Goal: Task Accomplishment & Management: Use online tool/utility

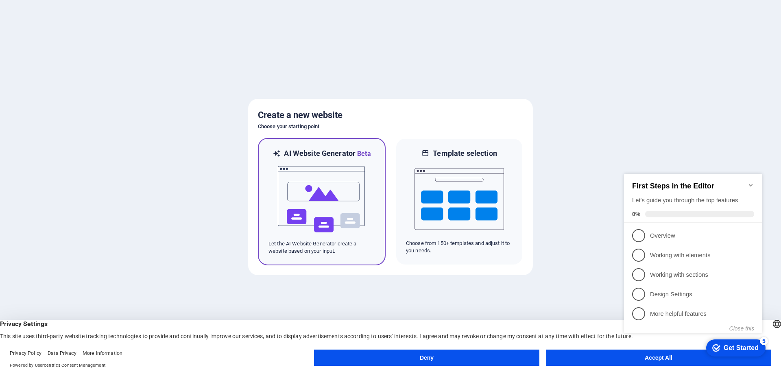
click at [335, 187] on img at bounding box center [322, 199] width 90 height 81
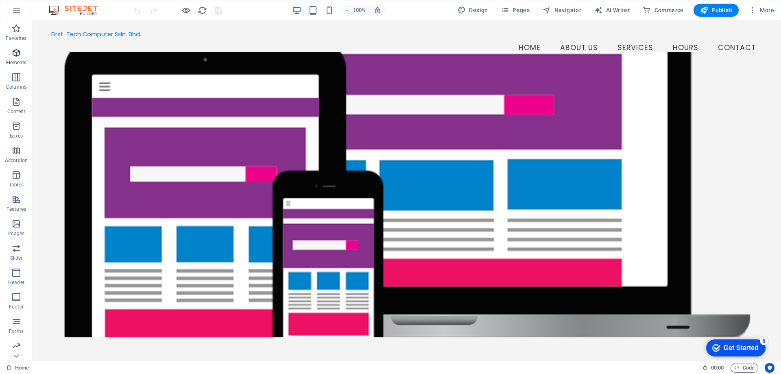
click at [15, 53] on icon "button" at bounding box center [16, 53] width 10 height 10
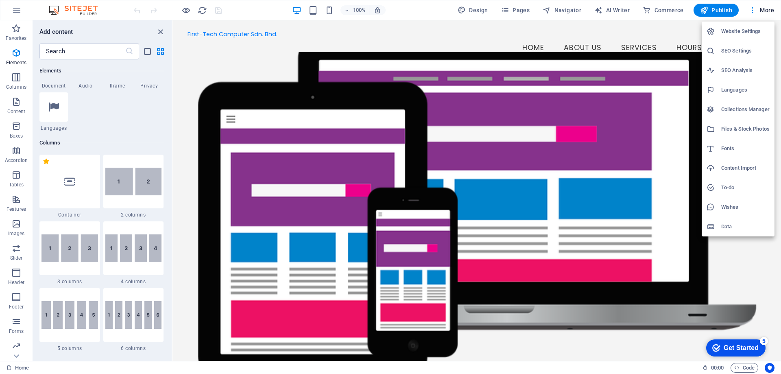
click at [744, 31] on h6 "Website Settings" at bounding box center [745, 31] width 48 height 10
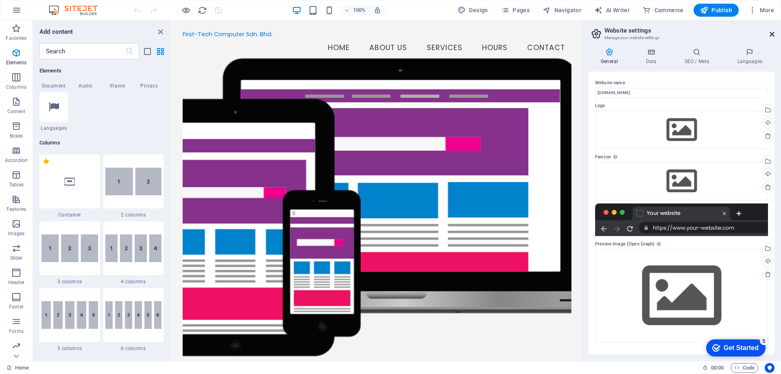
click at [773, 33] on icon at bounding box center [772, 34] width 5 height 7
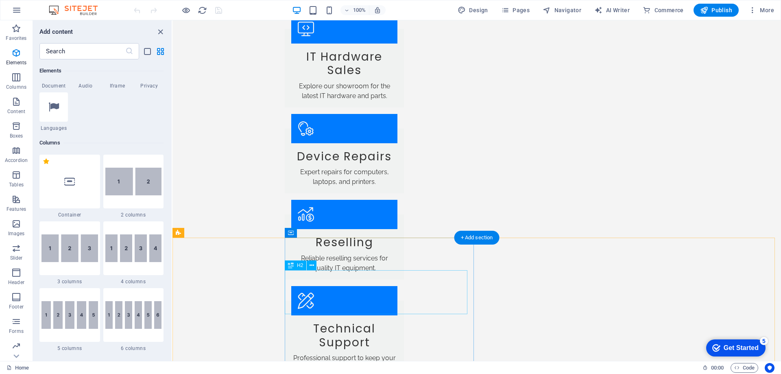
scroll to position [1021, 0]
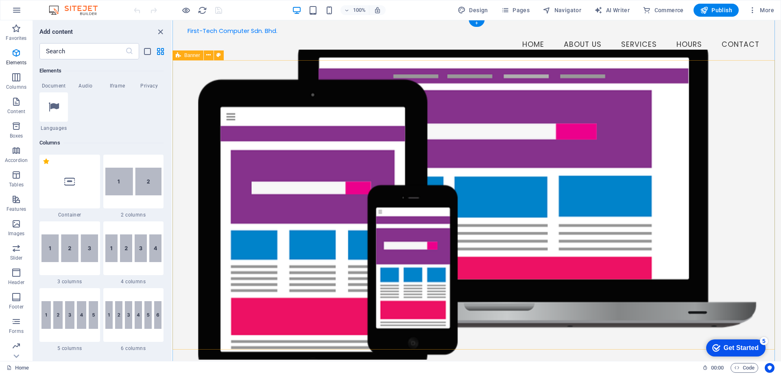
scroll to position [0, 0]
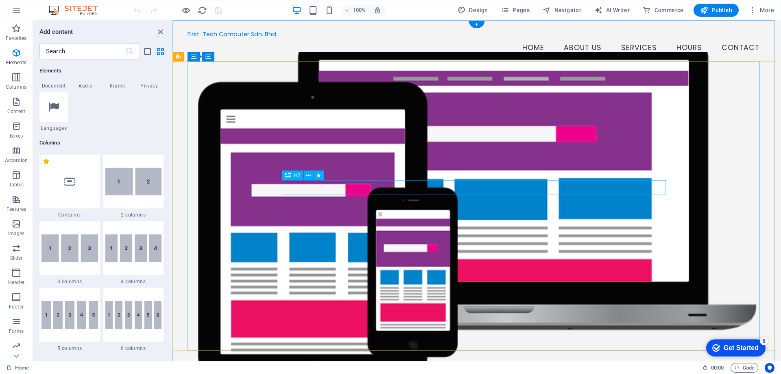
click at [364, 123] on figure at bounding box center [477, 207] width 578 height 310
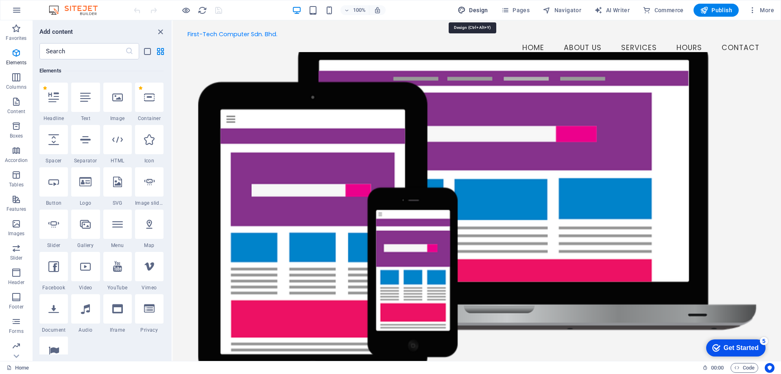
select select "px"
select select "200"
select select "px"
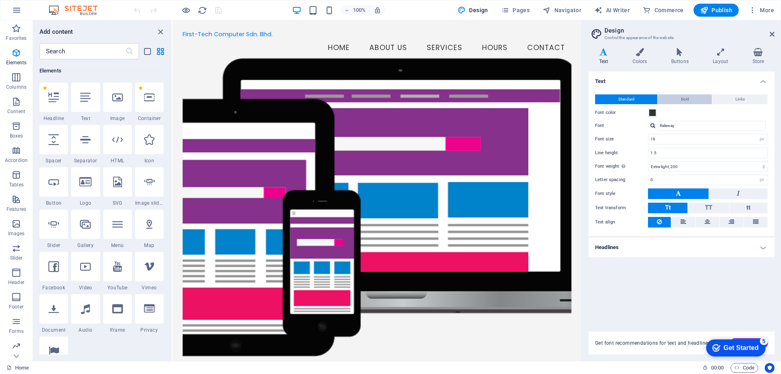
click at [678, 100] on button "Bold" at bounding box center [685, 99] width 54 height 10
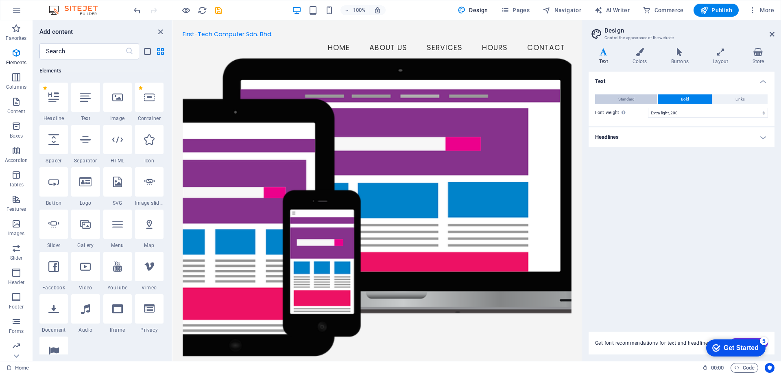
click at [630, 100] on span "Standard" at bounding box center [626, 99] width 16 height 10
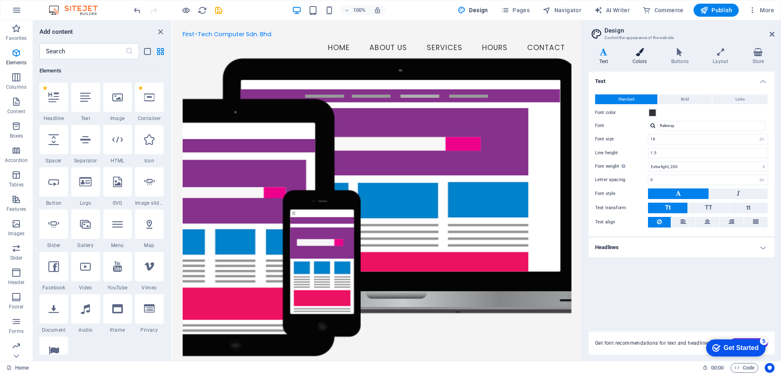
click at [642, 52] on icon at bounding box center [639, 52] width 35 height 8
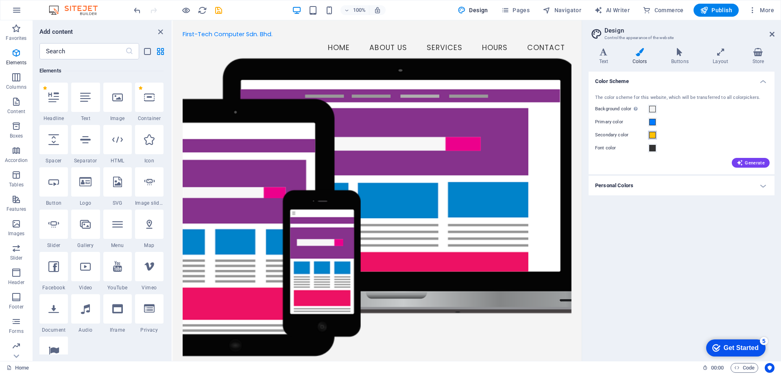
click at [653, 134] on span at bounding box center [652, 135] width 7 height 7
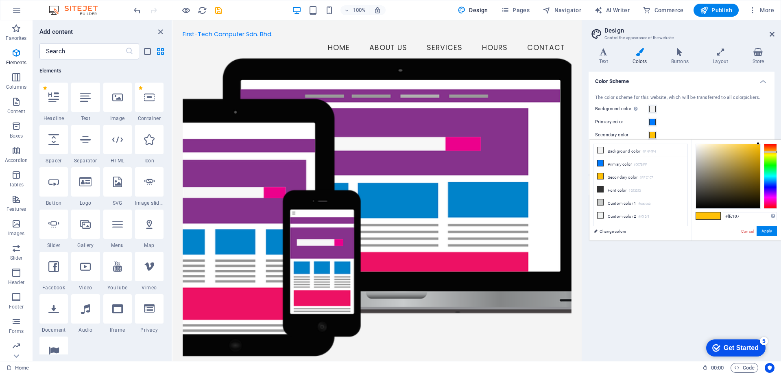
click at [653, 134] on span at bounding box center [652, 135] width 7 height 7
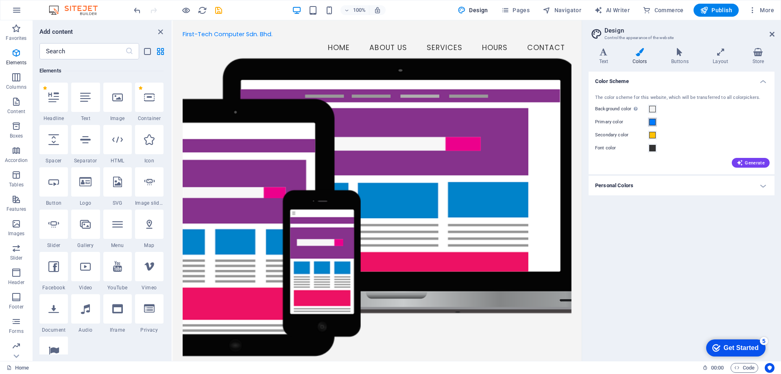
click at [653, 124] on span at bounding box center [652, 122] width 7 height 7
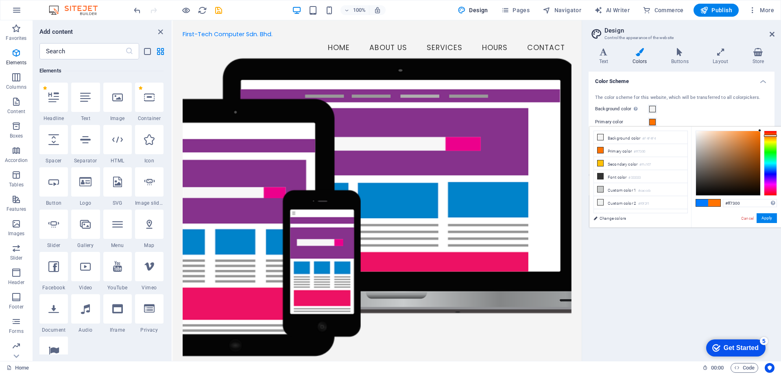
click at [771, 135] on div at bounding box center [770, 163] width 13 height 65
click at [602, 162] on icon at bounding box center [601, 163] width 6 height 6
click at [771, 134] on div at bounding box center [770, 134] width 13 height 2
drag, startPoint x: 646, startPoint y: 177, endPoint x: 630, endPoint y: 177, distance: 15.5
click at [630, 177] on li "Font color #333333" at bounding box center [641, 176] width 94 height 13
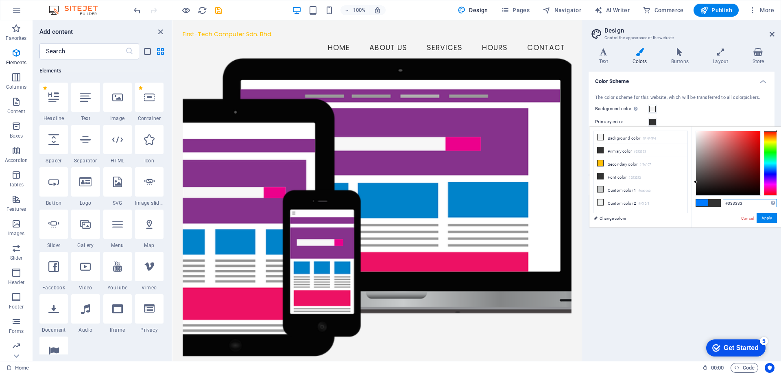
drag, startPoint x: 745, startPoint y: 203, endPoint x: 720, endPoint y: 202, distance: 24.8
click at [720, 202] on div "#333333 Supported formats #0852ed rgb(8, 82, 237) rgba(8, 82, 237, 90%) hsv(221…" at bounding box center [736, 236] width 90 height 219
click at [611, 150] on li "Primary color #333333" at bounding box center [641, 150] width 94 height 13
click at [615, 175] on li "Font color #333333" at bounding box center [641, 176] width 94 height 13
click at [744, 219] on link "Cancel" at bounding box center [747, 218] width 14 height 6
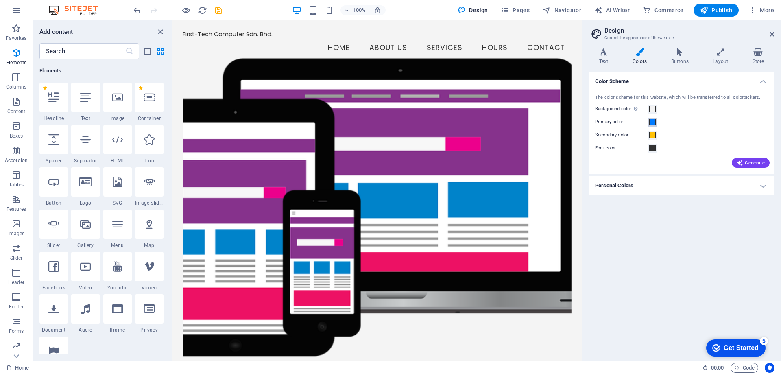
click at [655, 122] on span at bounding box center [652, 122] width 7 height 7
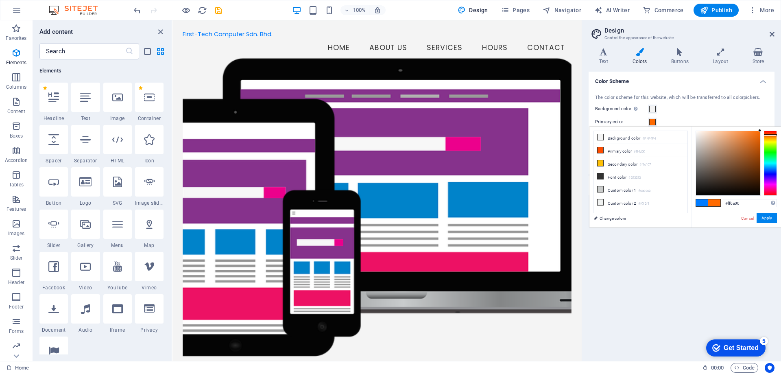
type input "#ff7300"
drag, startPoint x: 773, startPoint y: 141, endPoint x: 771, endPoint y: 135, distance: 5.7
click at [771, 135] on div at bounding box center [770, 163] width 13 height 65
click at [764, 220] on button "Apply" at bounding box center [767, 218] width 20 height 10
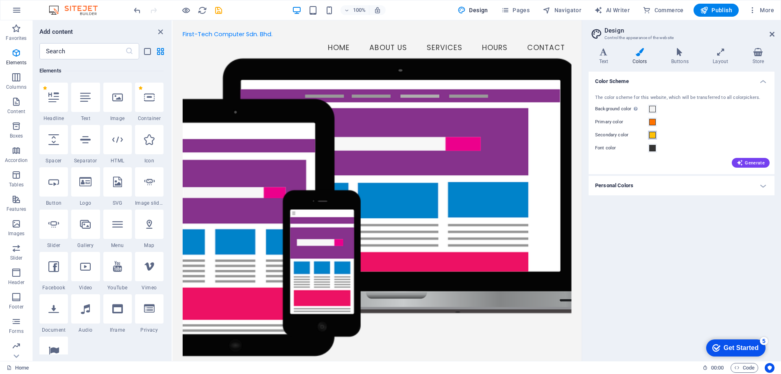
click at [655, 135] on span at bounding box center [652, 135] width 7 height 7
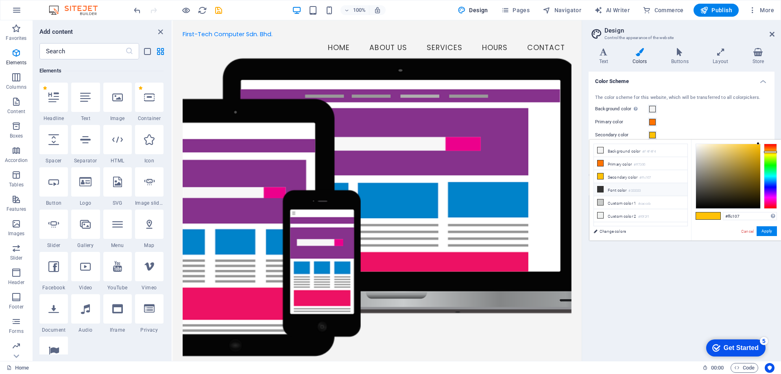
click at [646, 189] on li "Font color #333333" at bounding box center [641, 189] width 94 height 13
type input "#333333"
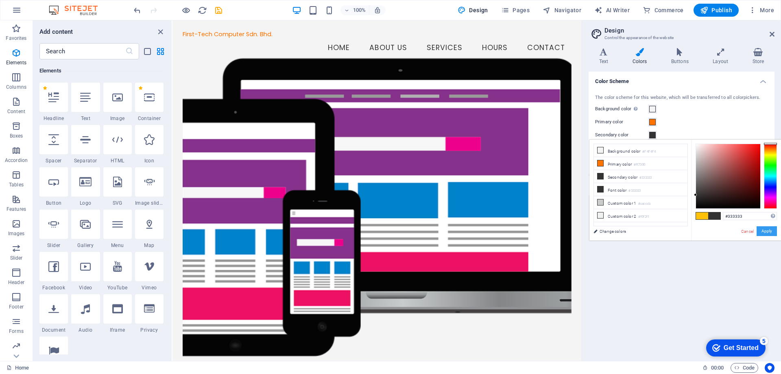
click at [764, 229] on button "Apply" at bounding box center [767, 231] width 20 height 10
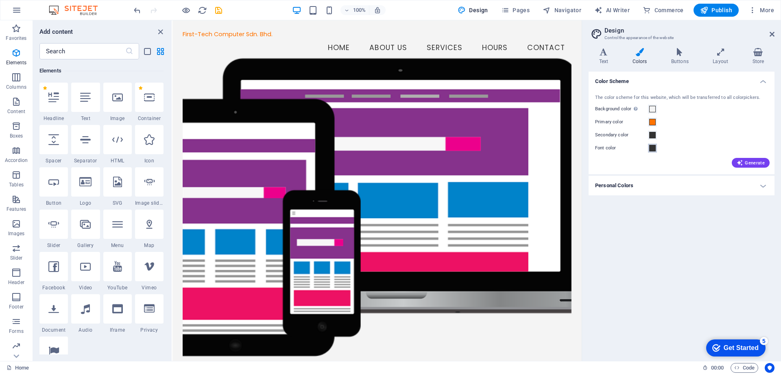
click at [653, 148] on span at bounding box center [652, 148] width 7 height 7
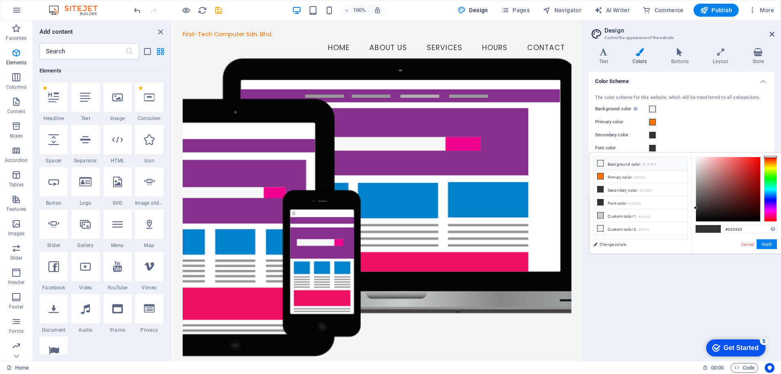
click at [629, 165] on li "Background color #F4F4F4" at bounding box center [641, 163] width 94 height 13
click at [760, 244] on button "Apply" at bounding box center [767, 244] width 20 height 10
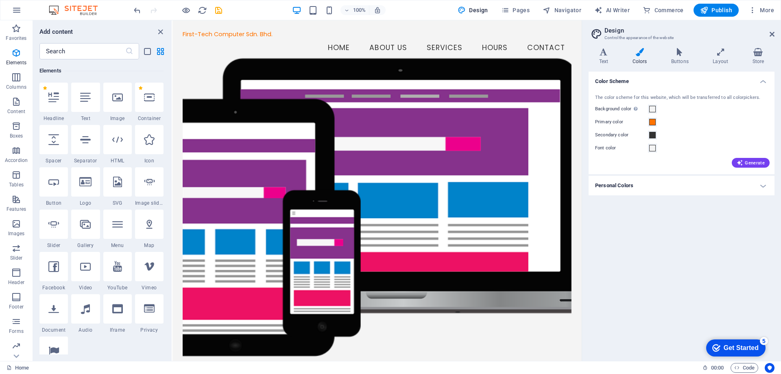
click at [696, 182] on h4 "Personal Colors" at bounding box center [682, 186] width 186 height 20
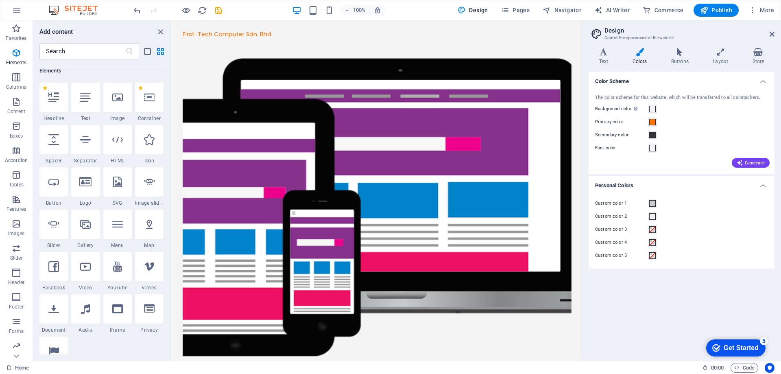
click at [696, 182] on h4 "Personal Colors" at bounding box center [682, 183] width 186 height 15
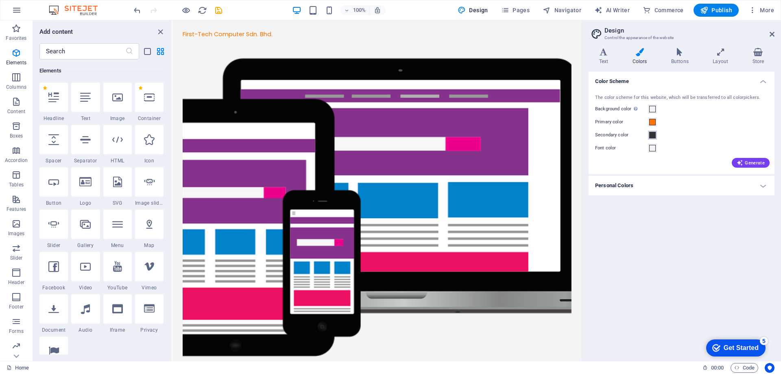
click at [651, 134] on span at bounding box center [652, 135] width 7 height 7
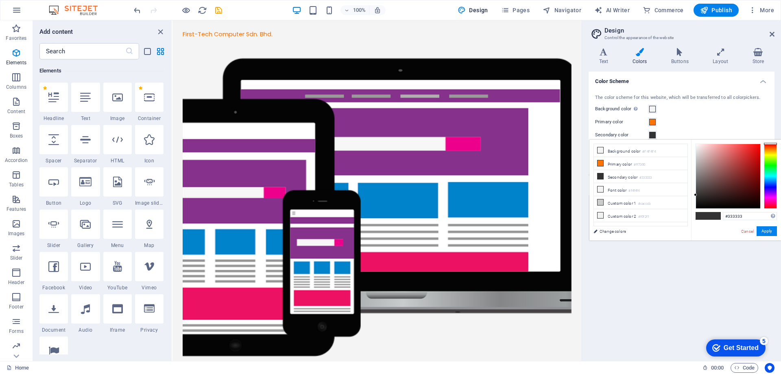
click at [712, 100] on div "The color scheme for this website, which will be transferred to all colorpicker…" at bounding box center [681, 97] width 173 height 7
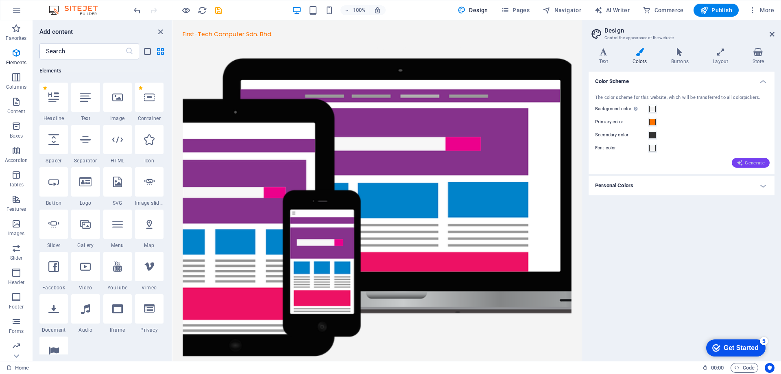
click at [756, 164] on span "Generate" at bounding box center [751, 162] width 28 height 7
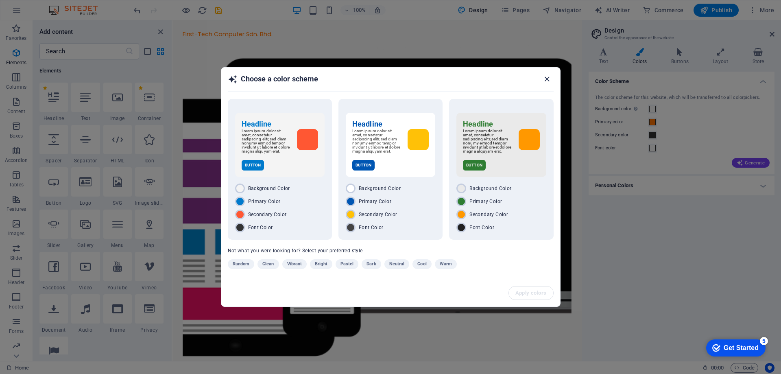
click at [549, 77] on icon "button" at bounding box center [546, 78] width 9 height 9
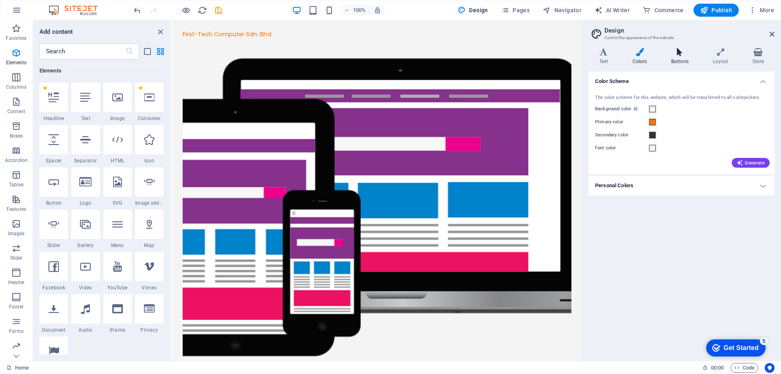
click at [675, 53] on icon at bounding box center [680, 52] width 38 height 8
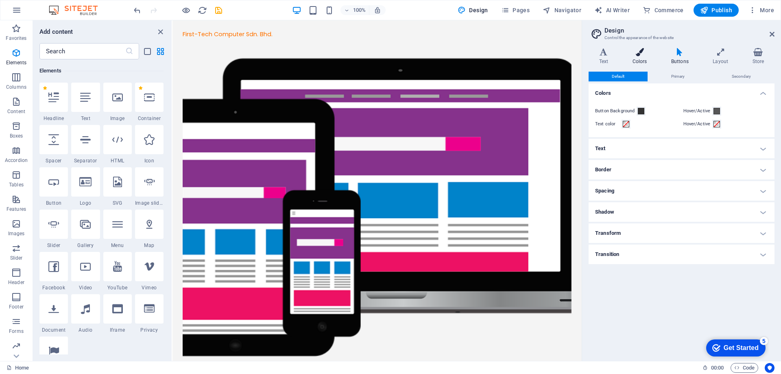
click at [638, 54] on icon at bounding box center [639, 52] width 35 height 8
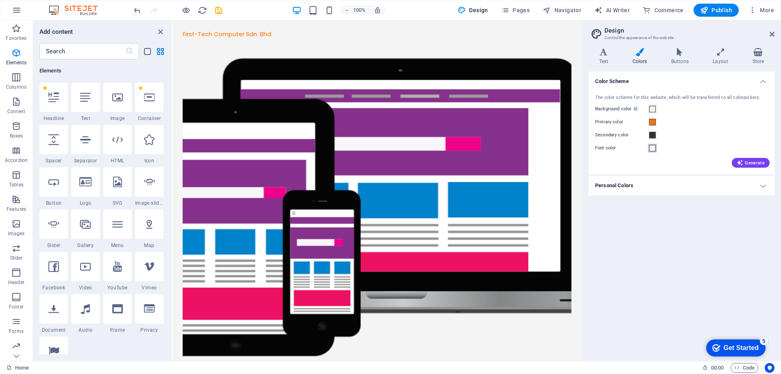
click at [652, 146] on span at bounding box center [652, 148] width 7 height 7
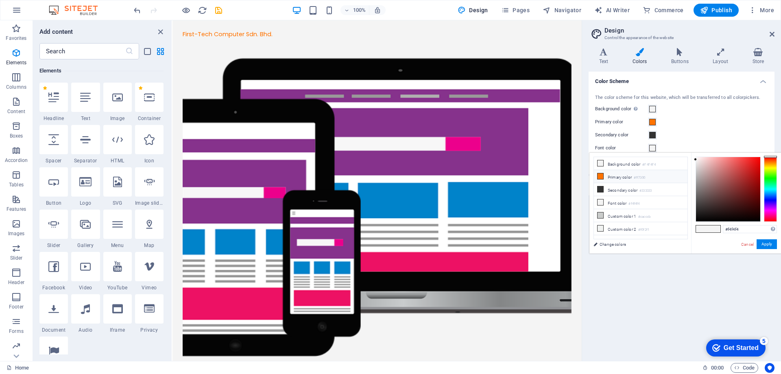
click at [609, 178] on li "Primary color #ff7300" at bounding box center [641, 176] width 94 height 13
type input "#ff7300"
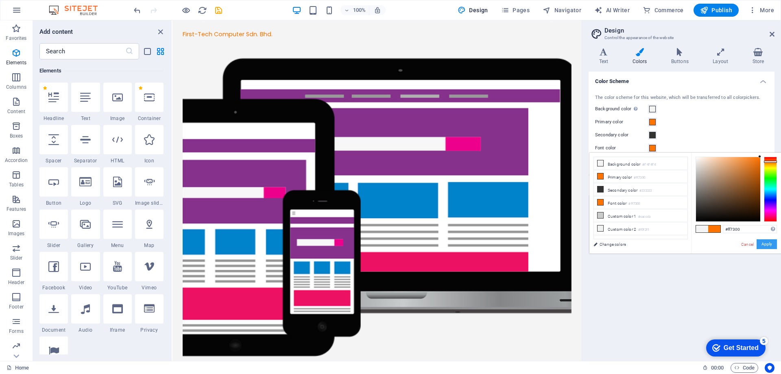
click at [766, 248] on button "Apply" at bounding box center [767, 244] width 20 height 10
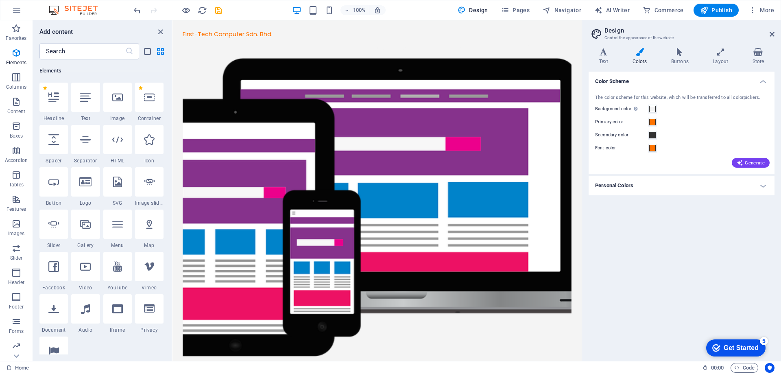
click at [678, 209] on div "Color Scheme The color scheme for this website, which will be transferred to al…" at bounding box center [682, 213] width 186 height 283
click at [751, 157] on div "Generate" at bounding box center [682, 161] width 176 height 13
click at [751, 159] on span "Generate" at bounding box center [751, 162] width 28 height 7
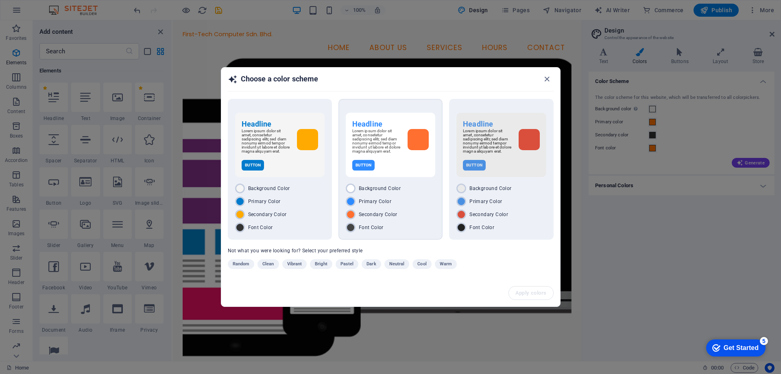
click at [383, 140] on p "Lorem ipsum dolor sit amet, consetetur sadipscing elitr, sed diam nonumy eirmod…" at bounding box center [376, 141] width 49 height 24
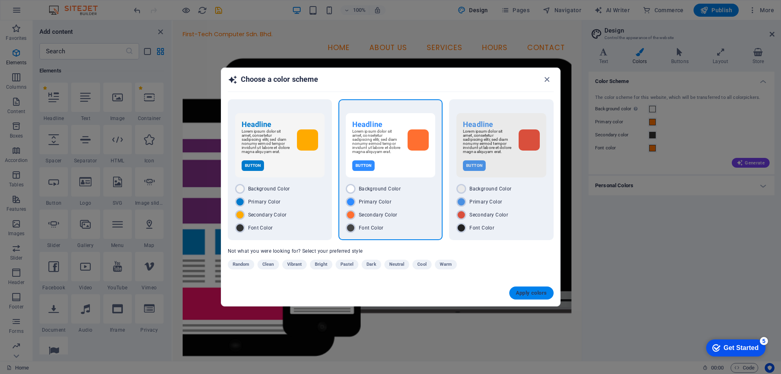
click at [526, 292] on span "Apply colors" at bounding box center [531, 293] width 31 height 7
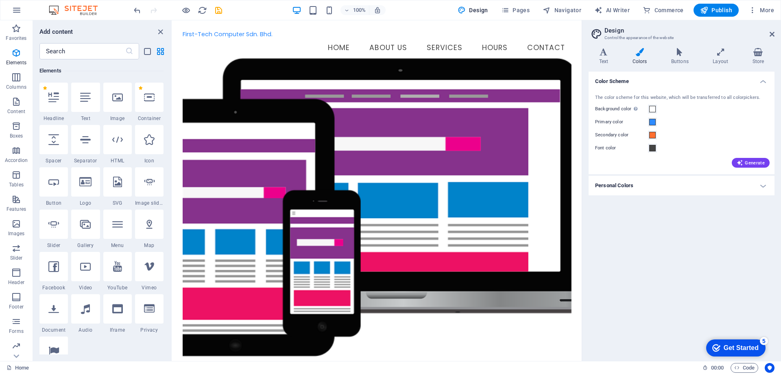
click at [668, 250] on div "Color Scheme The color scheme for this website, which will be transferred to al…" at bounding box center [682, 213] width 186 height 283
click at [730, 55] on icon at bounding box center [721, 52] width 36 height 8
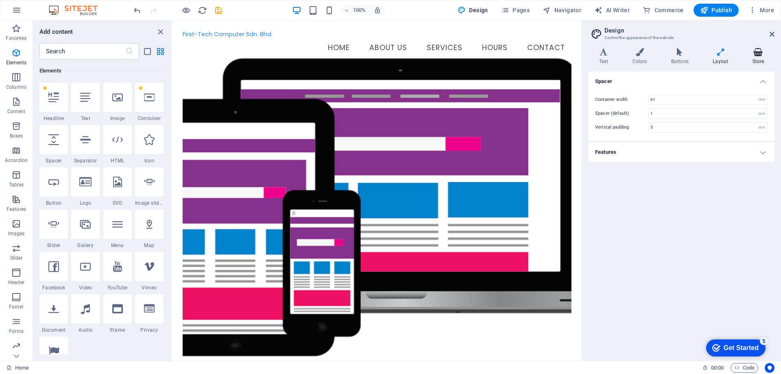
click at [751, 54] on icon at bounding box center [758, 52] width 33 height 8
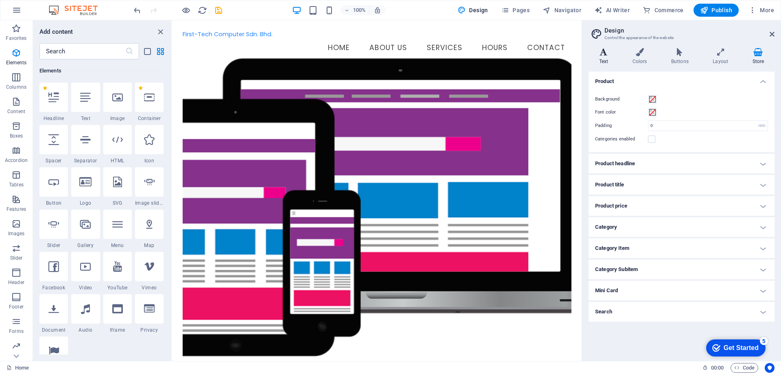
click at [609, 50] on icon at bounding box center [604, 52] width 30 height 8
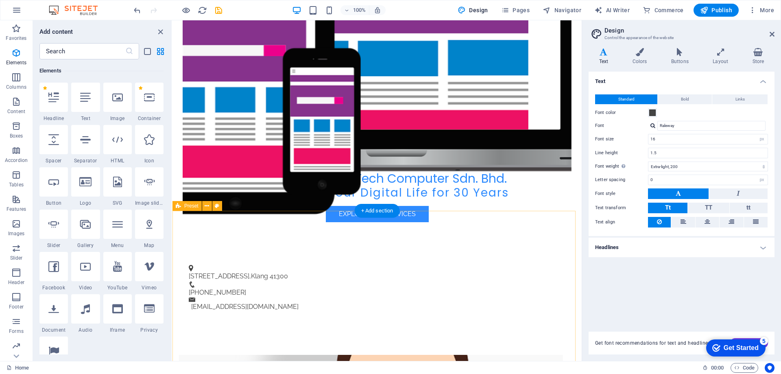
scroll to position [244, 0]
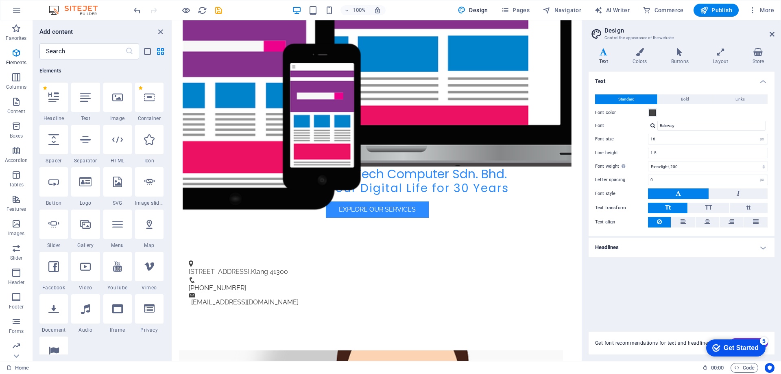
click at [695, 241] on h4 "Headlines" at bounding box center [682, 248] width 186 height 20
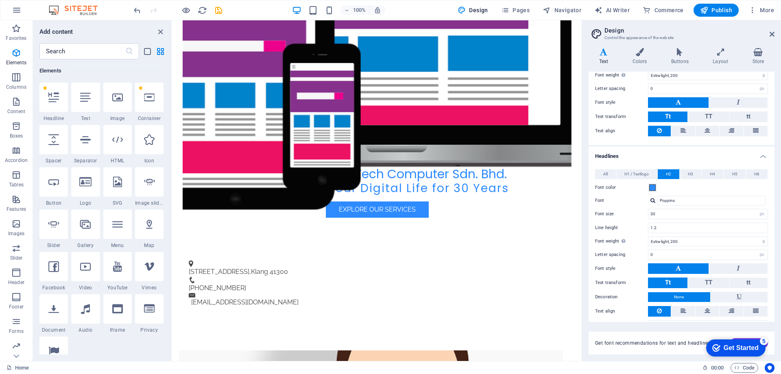
scroll to position [108, 0]
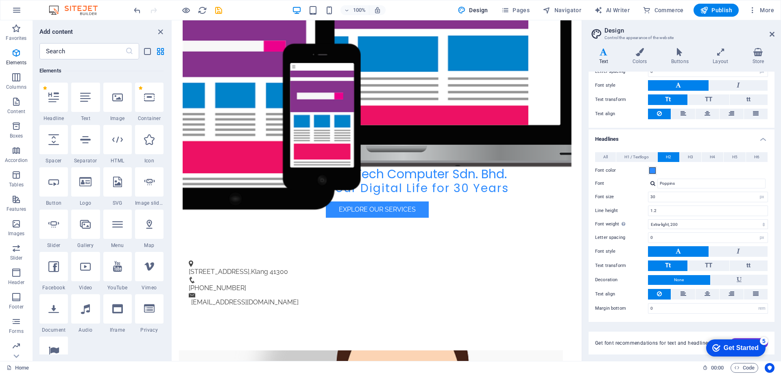
click at [661, 332] on div "Get font recommendations for text and headlines. Generate" at bounding box center [682, 343] width 186 height 23
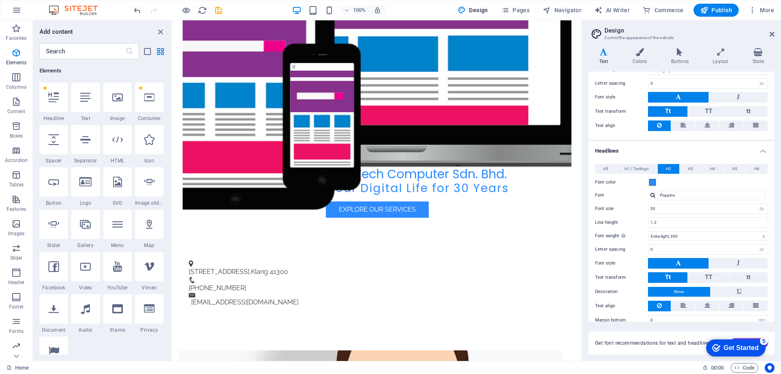
scroll to position [68, 0]
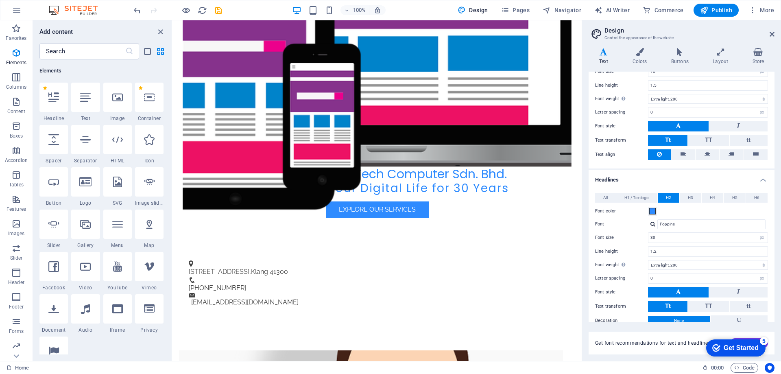
click at [767, 345] on div "checkmark Get Started 5 First Steps in the Editor Let's guide you through the t…" at bounding box center [734, 347] width 69 height 24
drag, startPoint x: 767, startPoint y: 345, endPoint x: 1471, endPoint y: 680, distance: 779.8
click at [767, 345] on div "checkmark Get Started 5 First Steps in the Editor Let's guide you through the t…" at bounding box center [734, 347] width 69 height 24
click at [771, 345] on div "Get font recommendations for text and headlines. Generate" at bounding box center [682, 343] width 186 height 23
click at [768, 343] on div "checkmark Get Started 5 First Steps in the Editor Let's guide you through the t…" at bounding box center [734, 347] width 69 height 24
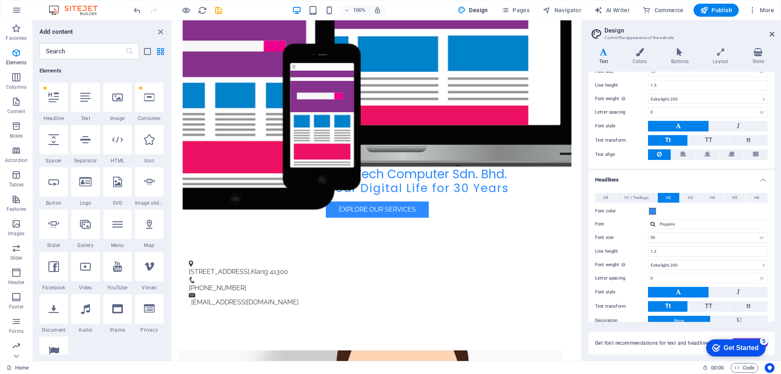
click at [736, 341] on div "checkmark Get Started 5" at bounding box center [735, 347] width 59 height 17
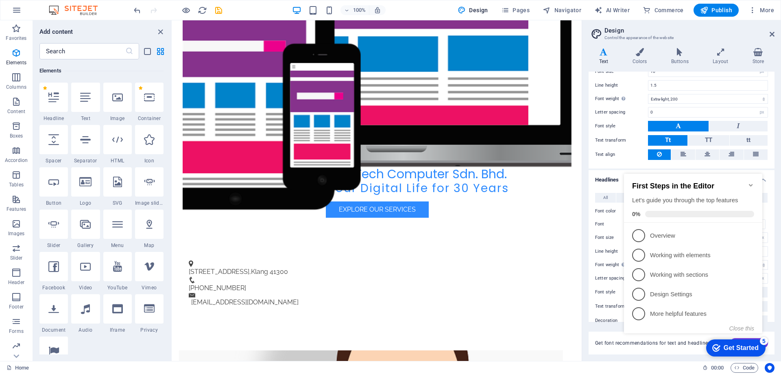
click at [750, 182] on icon "Minimize checklist" at bounding box center [751, 185] width 7 height 7
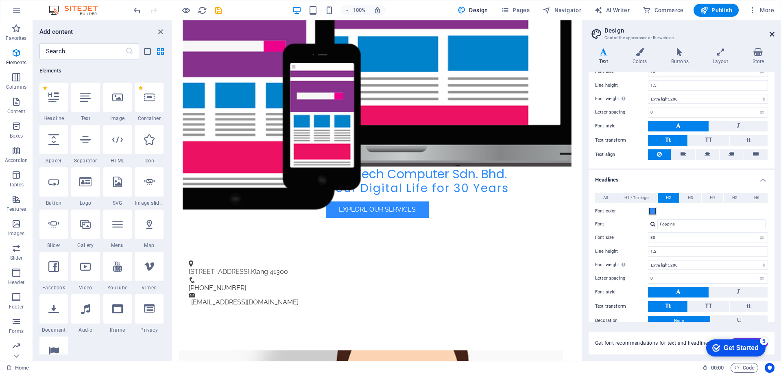
click at [773, 37] on icon at bounding box center [772, 34] width 5 height 7
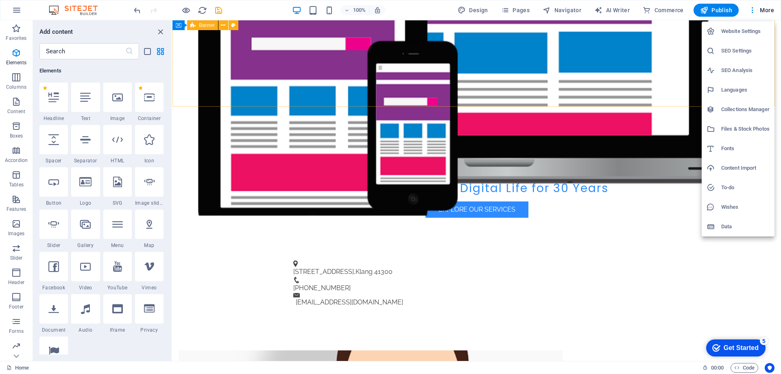
click at [600, 223] on div at bounding box center [390, 187] width 781 height 374
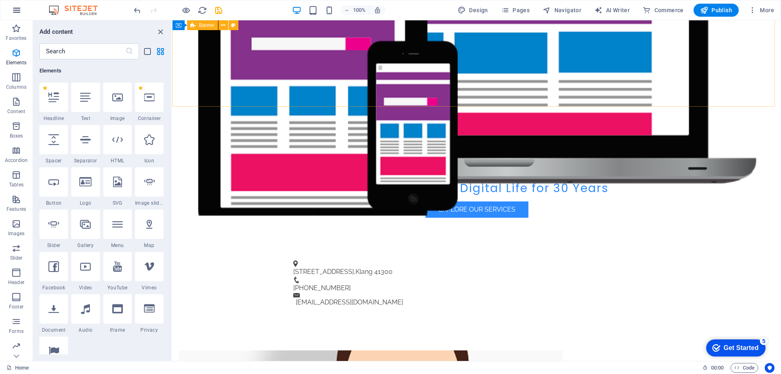
click at [13, 8] on icon "button" at bounding box center [17, 10] width 10 height 10
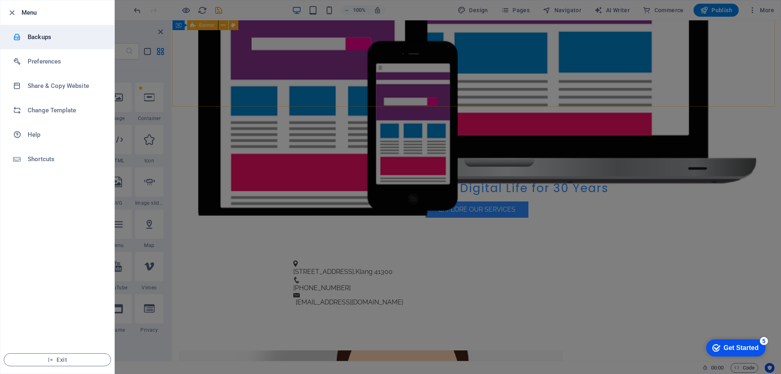
click at [54, 42] on li "Backups" at bounding box center [57, 37] width 114 height 24
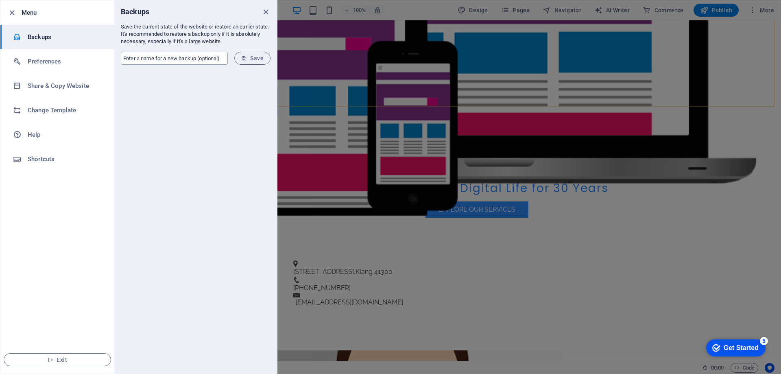
click at [212, 59] on input "text" at bounding box center [174, 58] width 107 height 13
type input "ft-250905"
click at [254, 61] on span "Save" at bounding box center [252, 58] width 22 height 7
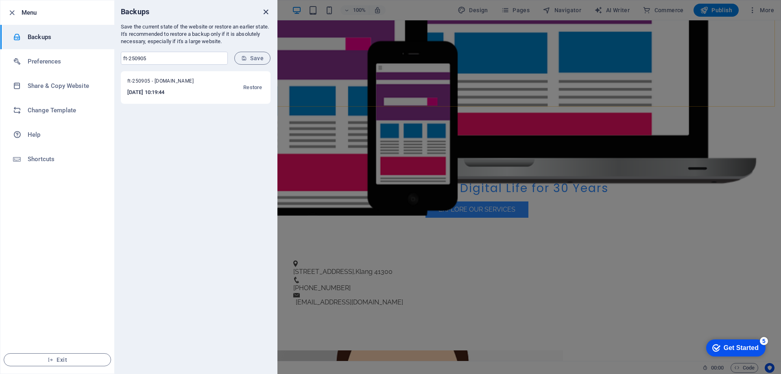
click at [263, 13] on icon "close" at bounding box center [265, 11] width 9 height 9
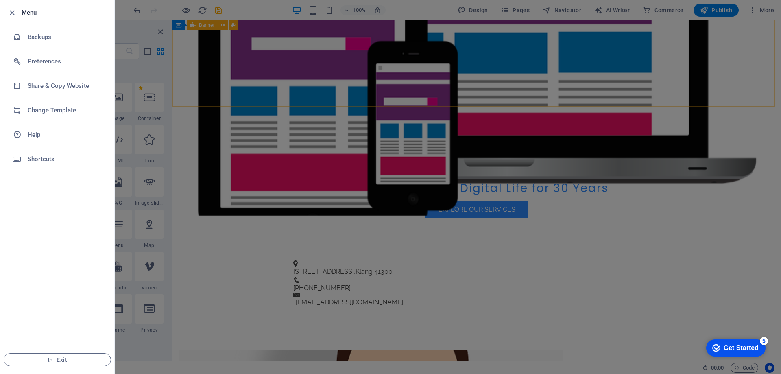
click at [183, 120] on div at bounding box center [390, 187] width 781 height 374
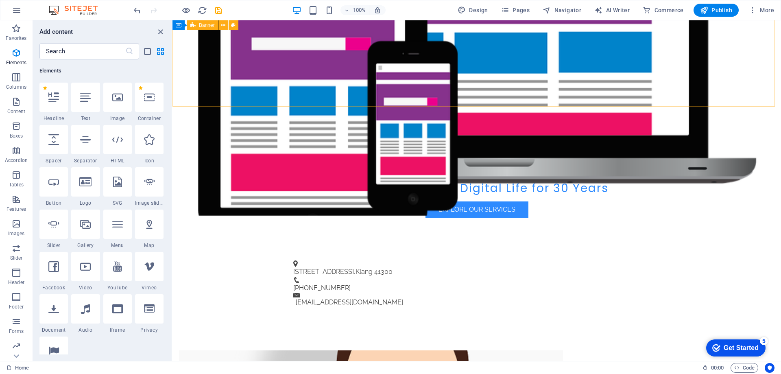
click at [18, 9] on icon "button" at bounding box center [17, 10] width 10 height 10
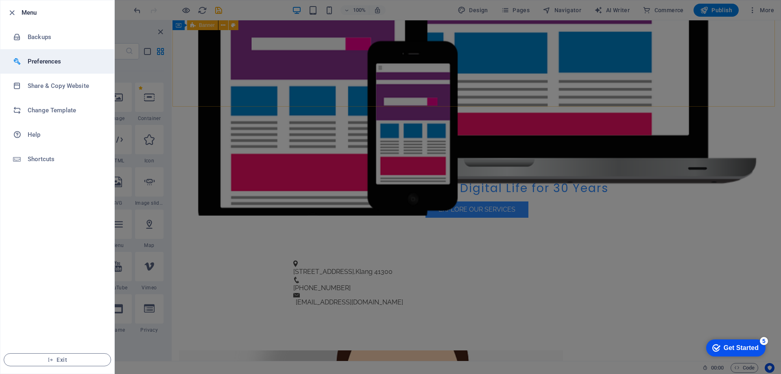
click at [35, 64] on h6 "Preferences" at bounding box center [65, 62] width 75 height 10
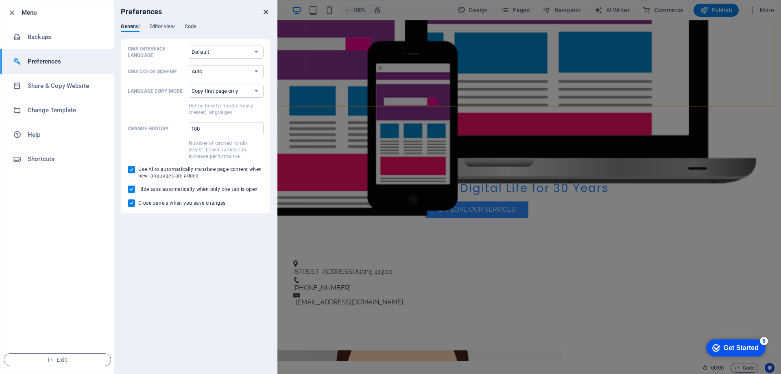
click at [267, 12] on icon "close" at bounding box center [265, 11] width 9 height 9
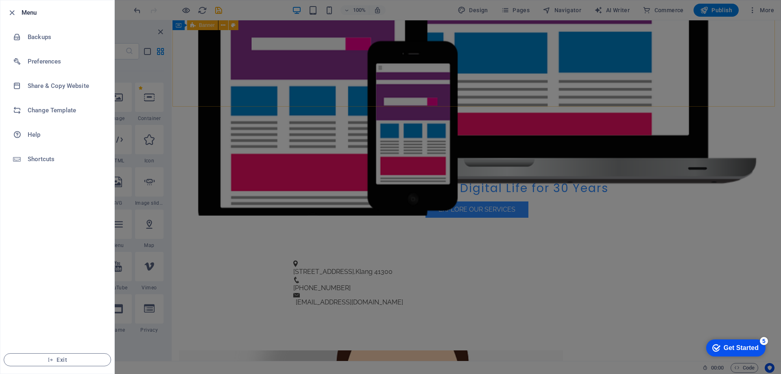
click at [26, 13] on h6 "Menu" at bounding box center [65, 13] width 86 height 10
click at [5, 12] on li "Menu" at bounding box center [57, 12] width 114 height 24
click at [10, 12] on icon "button" at bounding box center [11, 12] width 9 height 9
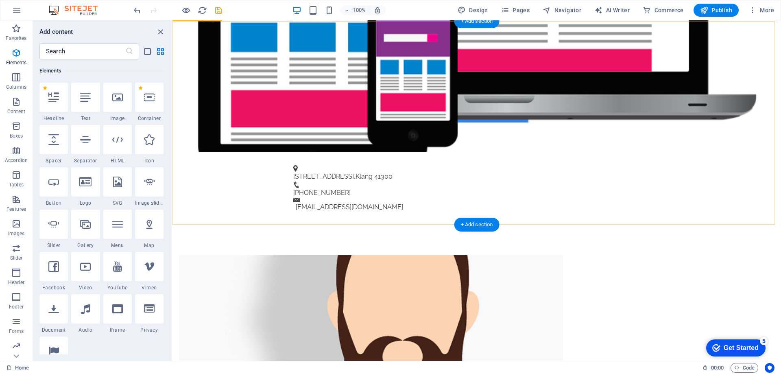
scroll to position [366, 0]
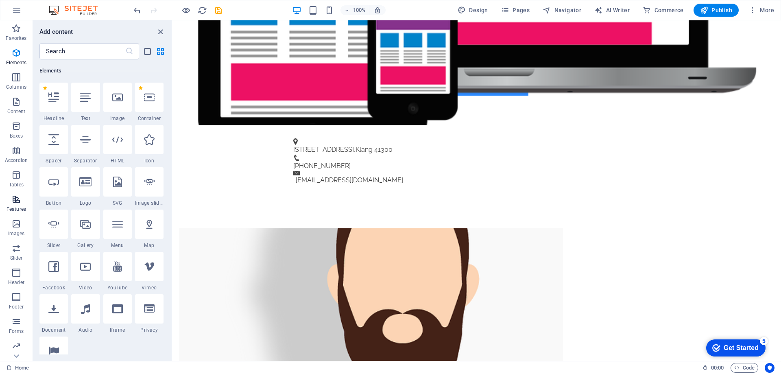
click at [15, 199] on icon "button" at bounding box center [16, 199] width 10 height 10
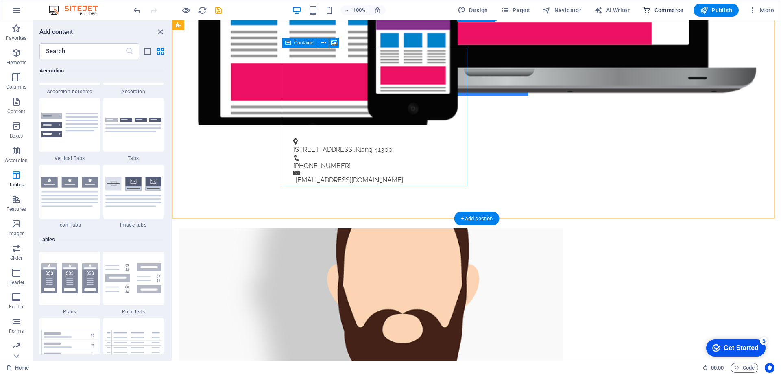
scroll to position [2561, 0]
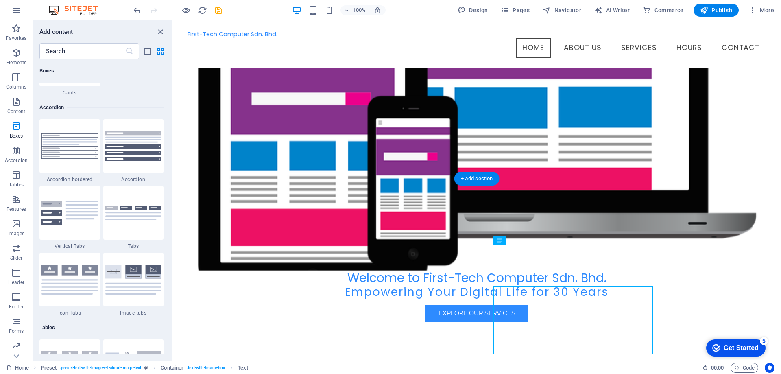
scroll to position [122, 0]
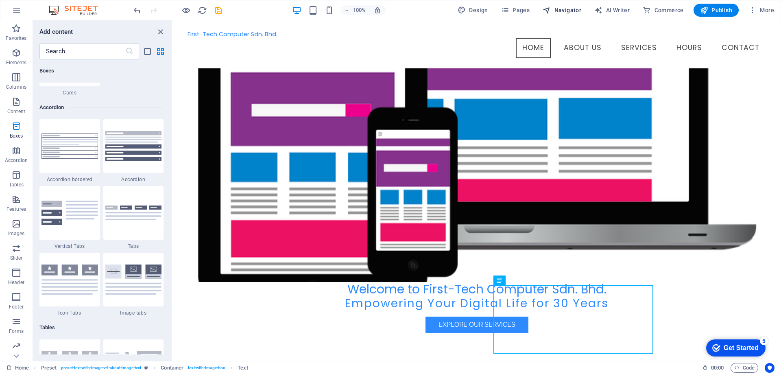
click at [575, 4] on button "Navigator" at bounding box center [561, 10] width 45 height 13
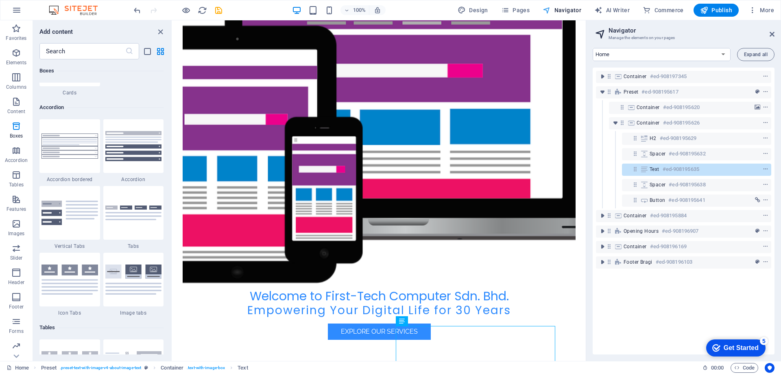
click at [575, 4] on button "Navigator" at bounding box center [561, 10] width 45 height 13
click at [770, 37] on icon at bounding box center [772, 34] width 5 height 7
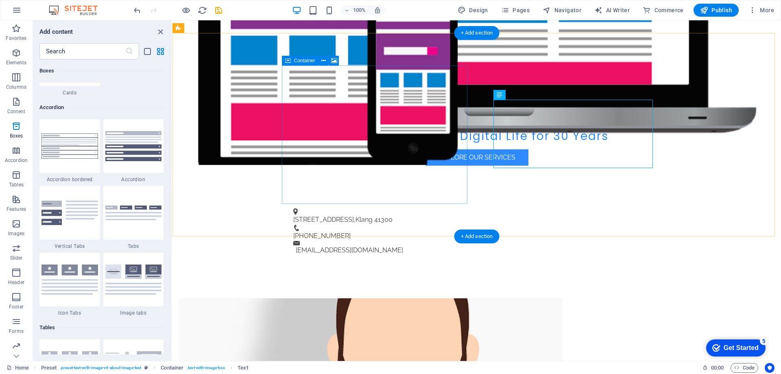
scroll to position [366, 0]
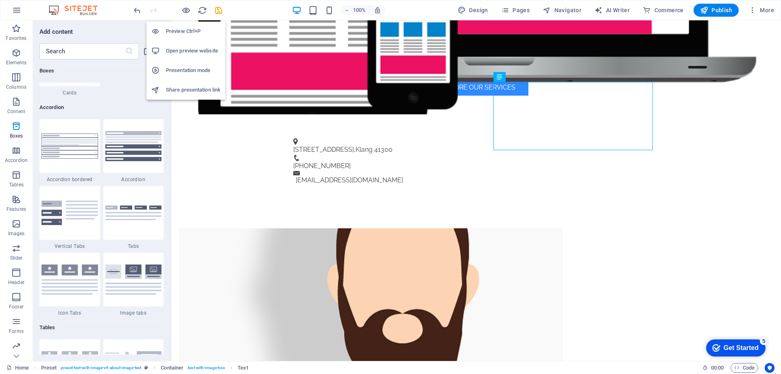
click at [204, 53] on h6 "Open preview website" at bounding box center [193, 51] width 55 height 10
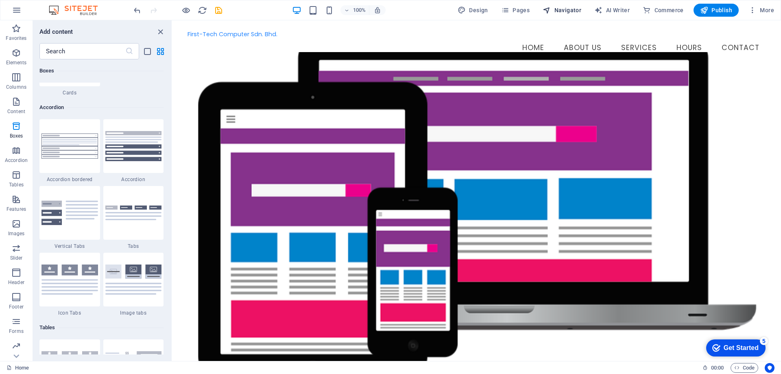
click at [568, 13] on span "Navigator" at bounding box center [562, 10] width 39 height 8
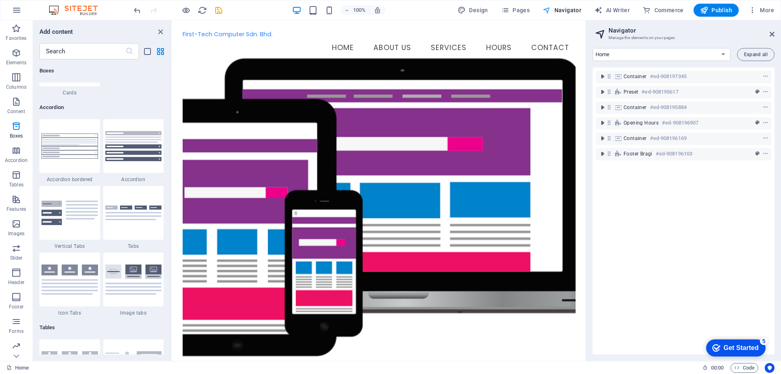
click at [568, 13] on span "Navigator" at bounding box center [562, 10] width 39 height 8
click at [770, 34] on icon at bounding box center [772, 34] width 5 height 7
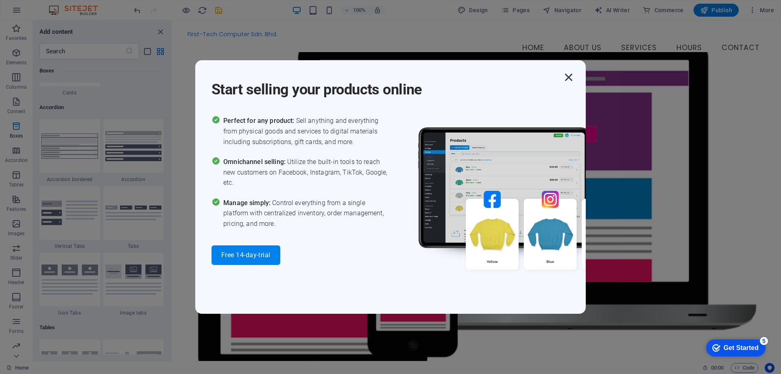
click at [570, 76] on icon "button" at bounding box center [568, 77] width 15 height 15
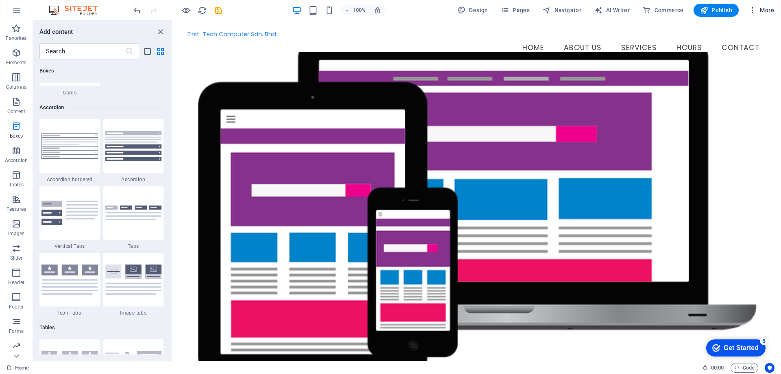
click at [768, 9] on span "More" at bounding box center [762, 10] width 26 height 8
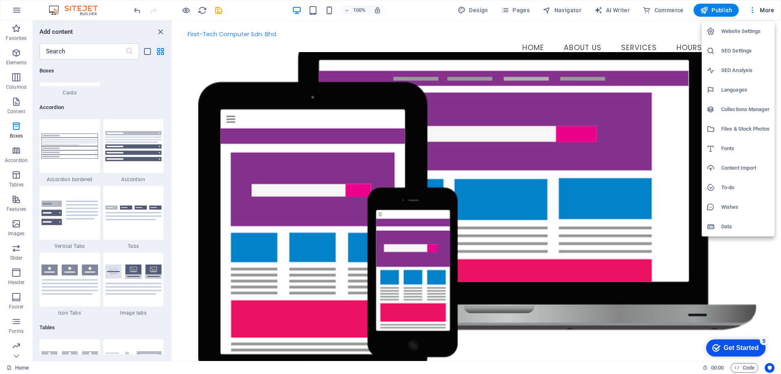
click at [417, 40] on div at bounding box center [390, 187] width 781 height 374
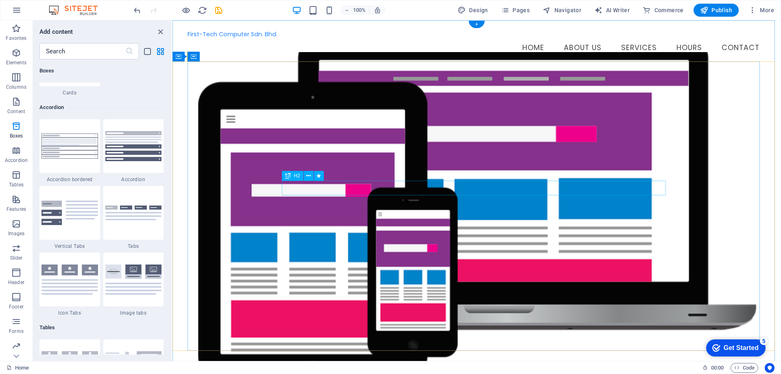
click at [485, 70] on figure at bounding box center [477, 207] width 578 height 310
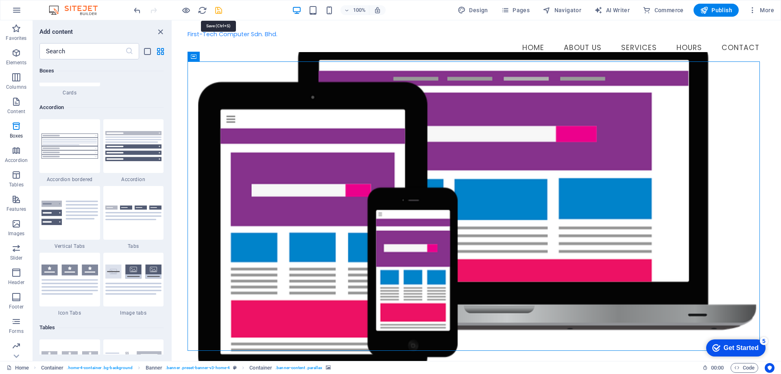
click at [214, 11] on icon "save" at bounding box center [218, 10] width 9 height 9
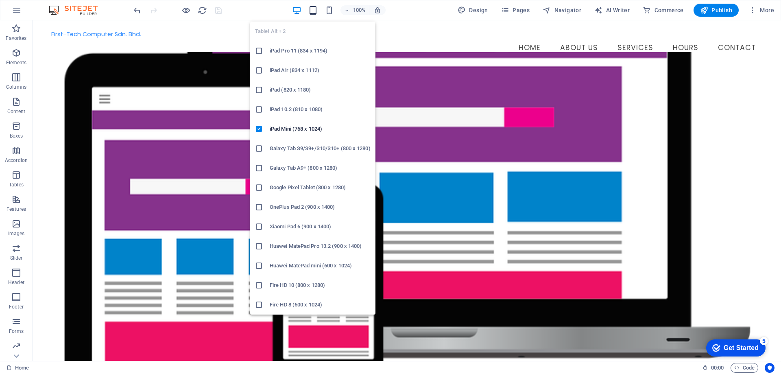
click at [313, 10] on icon "button" at bounding box center [312, 10] width 9 height 9
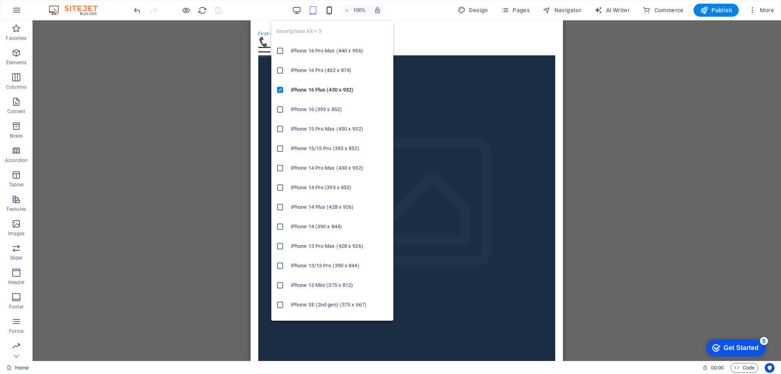
click at [328, 12] on icon "button" at bounding box center [329, 10] width 9 height 9
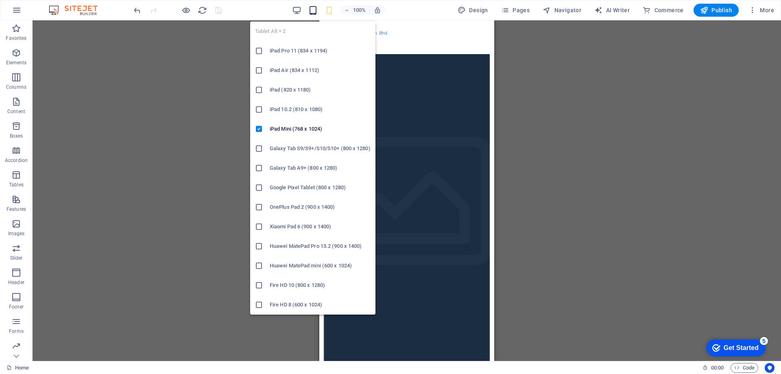
click at [315, 11] on icon "button" at bounding box center [312, 10] width 9 height 9
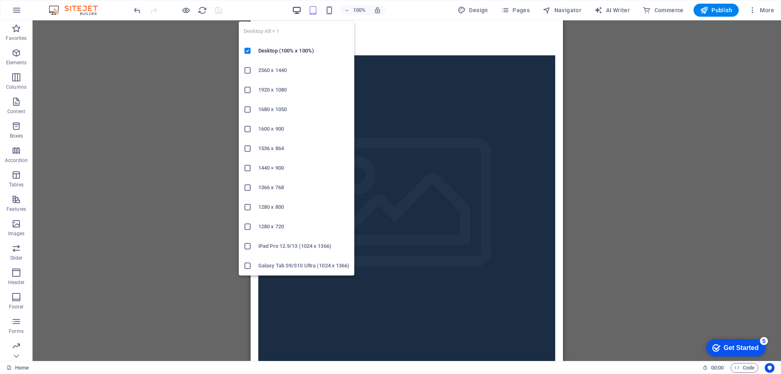
click at [296, 11] on icon "button" at bounding box center [296, 10] width 9 height 9
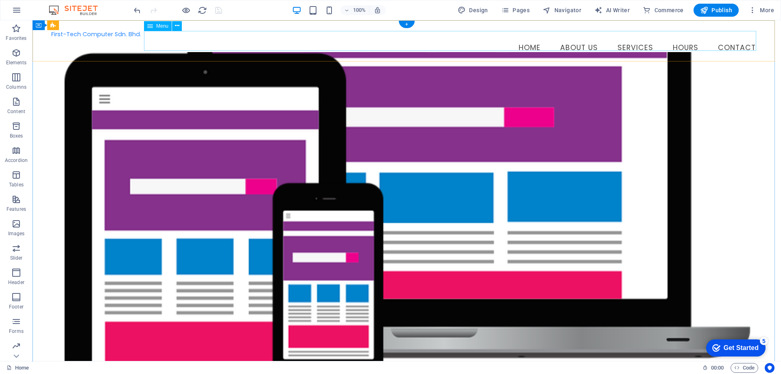
click at [585, 38] on nav "Home About Us Services Hours Contact" at bounding box center [406, 48] width 711 height 20
click at [18, 203] on icon "button" at bounding box center [16, 199] width 10 height 10
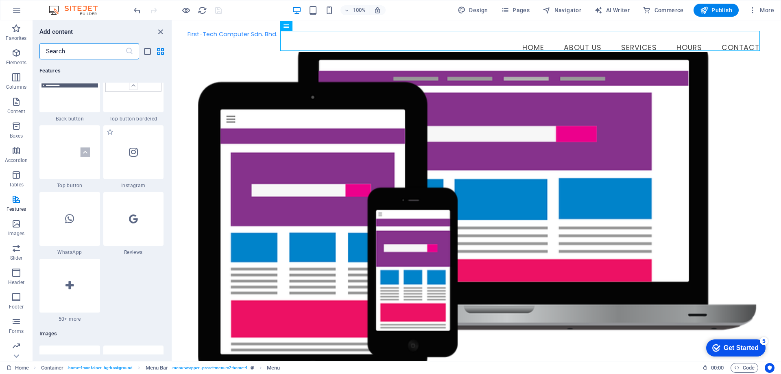
scroll to position [3863, 0]
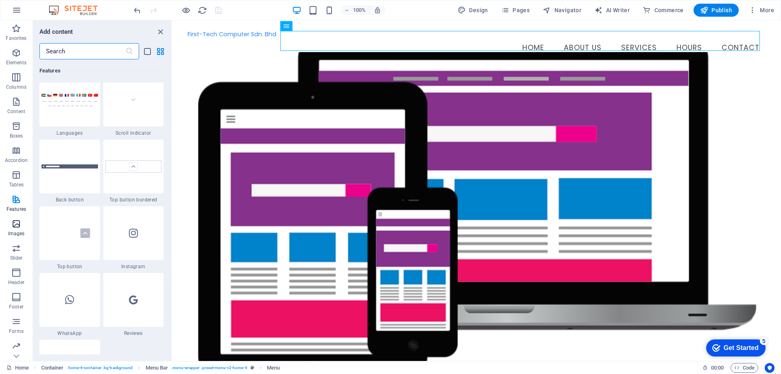
click at [14, 228] on icon "button" at bounding box center [16, 224] width 10 height 10
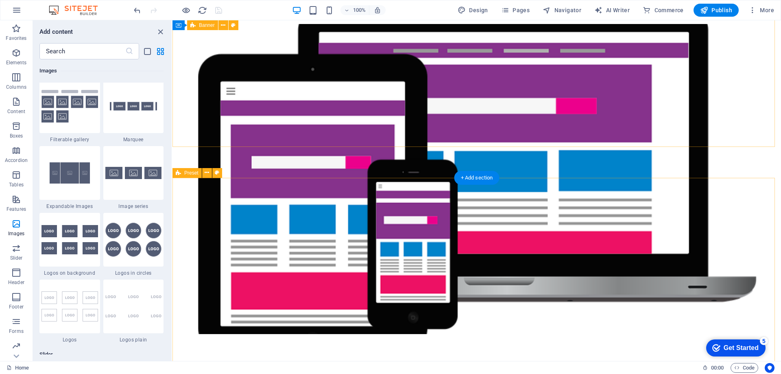
scroll to position [0, 0]
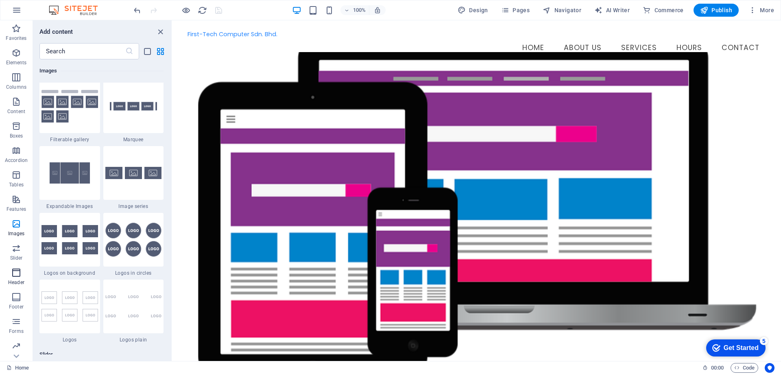
click at [15, 273] on icon "button" at bounding box center [16, 273] width 10 height 10
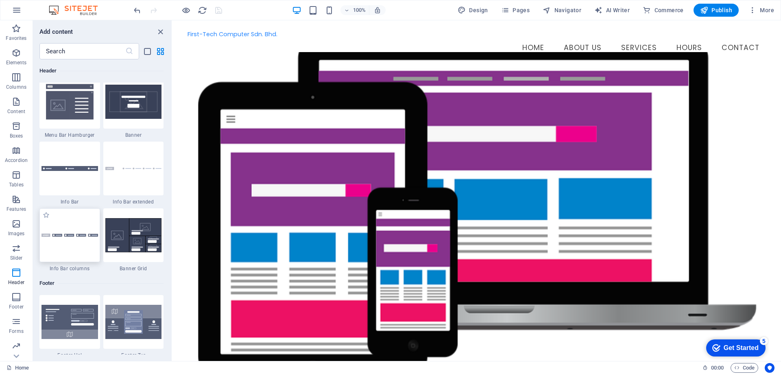
scroll to position [5184, 0]
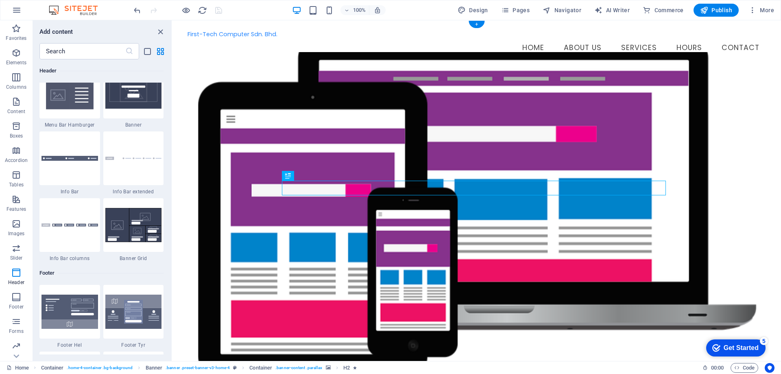
click at [384, 104] on figure at bounding box center [477, 207] width 578 height 310
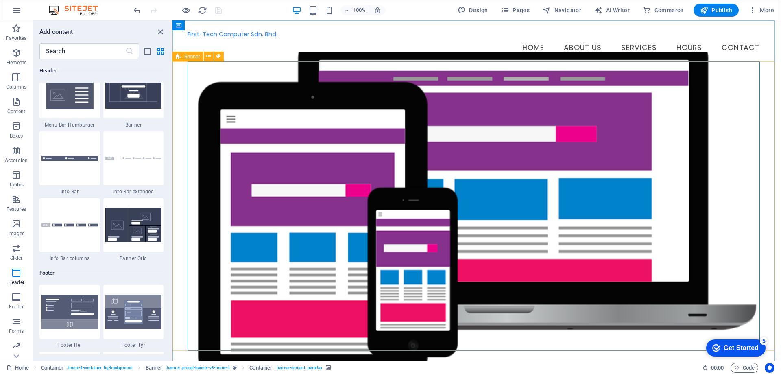
click at [197, 56] on span "Banner" at bounding box center [192, 56] width 16 height 5
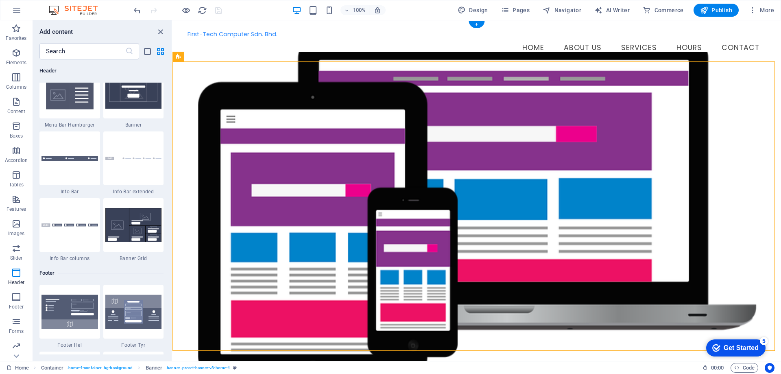
click at [281, 88] on figure at bounding box center [477, 207] width 578 height 310
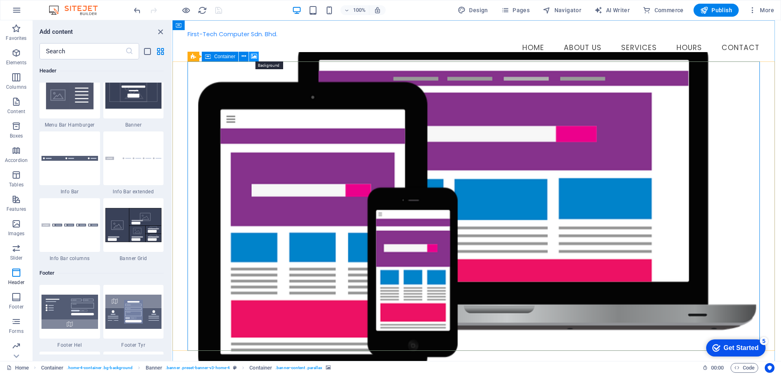
click at [253, 59] on icon at bounding box center [254, 56] width 6 height 9
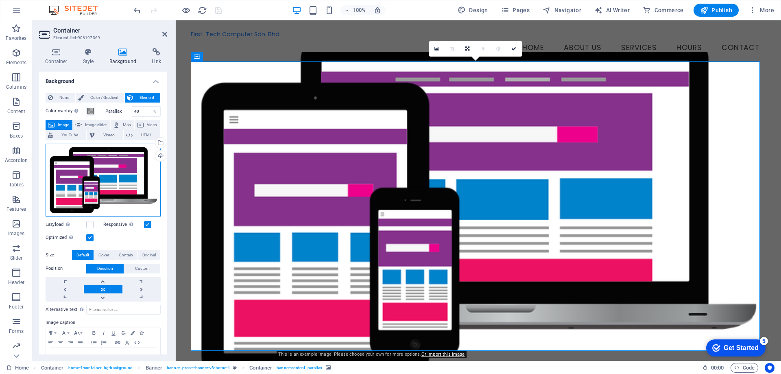
click at [113, 174] on div "Drag files here, click to choose files or select files from Files or our free s…" at bounding box center [103, 180] width 115 height 73
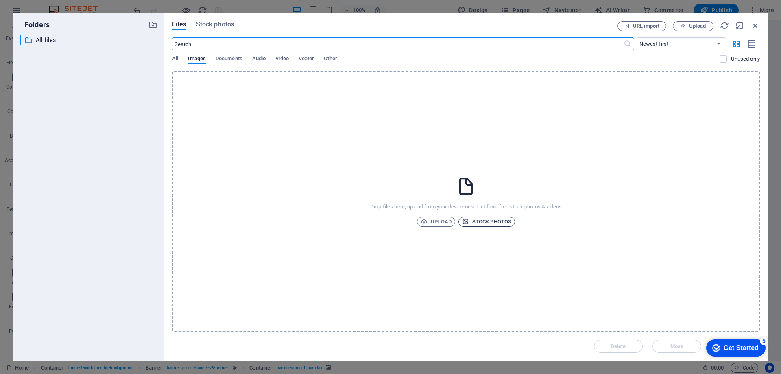
click at [481, 220] on span "Stock photos" at bounding box center [486, 222] width 49 height 10
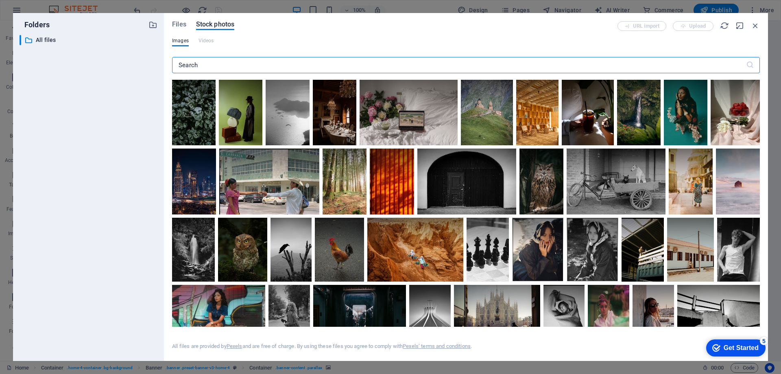
click at [237, 68] on input "text" at bounding box center [459, 65] width 574 height 16
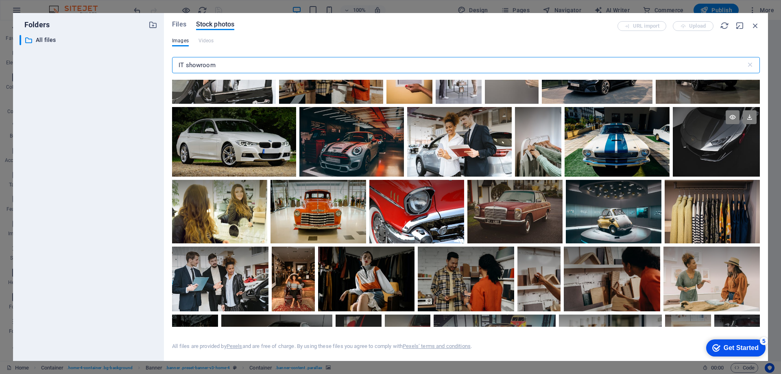
scroll to position [407, 0]
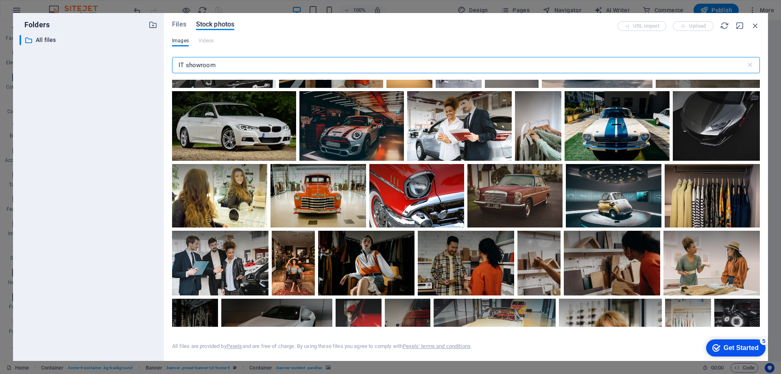
type input "IT showroom"
click at [755, 27] on icon "button" at bounding box center [755, 25] width 9 height 9
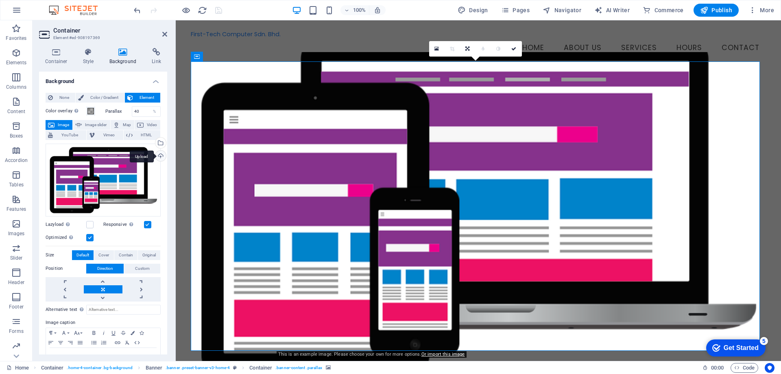
click at [156, 159] on div "Upload" at bounding box center [160, 157] width 12 height 12
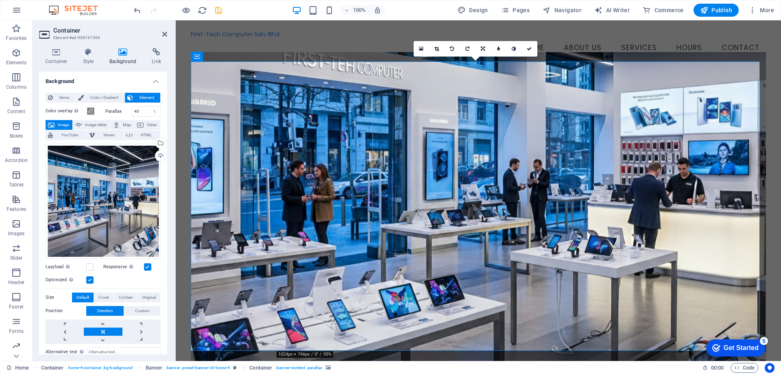
drag, startPoint x: 369, startPoint y: 161, endPoint x: 371, endPoint y: 153, distance: 8.4
click at [371, 153] on figure at bounding box center [478, 207] width 575 height 310
click at [435, 49] on icon at bounding box center [437, 48] width 4 height 5
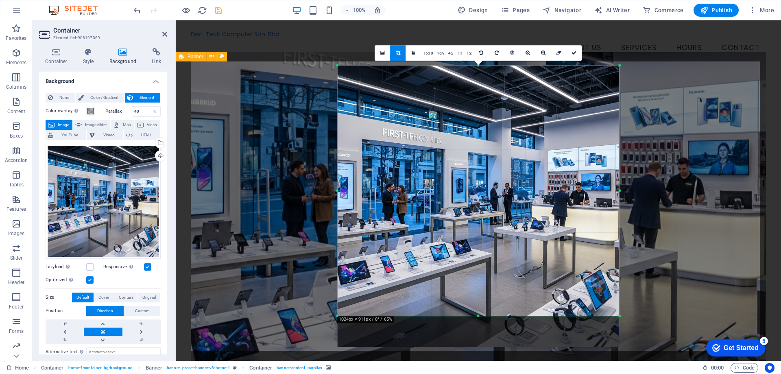
drag, startPoint x: 617, startPoint y: 328, endPoint x: 626, endPoint y: 306, distance: 23.7
click at [620, 306] on div "180 170 160 150 140 130 120 110 100 90 80 70 60 50 40 30 20 10 0 -10 -20 -30 -4…" at bounding box center [479, 191] width 282 height 251
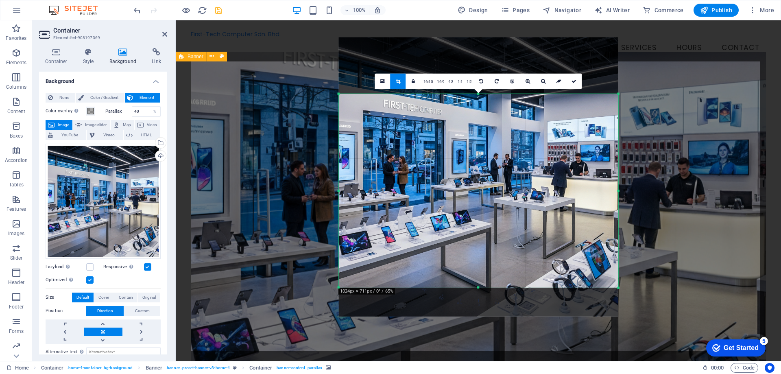
drag, startPoint x: 618, startPoint y: 67, endPoint x: 615, endPoint y: 124, distance: 56.6
click at [615, 124] on div "180 170 160 150 140 130 120 110 100 90 80 70 60 50 40 30 20 10 0 -10 -20 -30 -4…" at bounding box center [479, 191] width 280 height 194
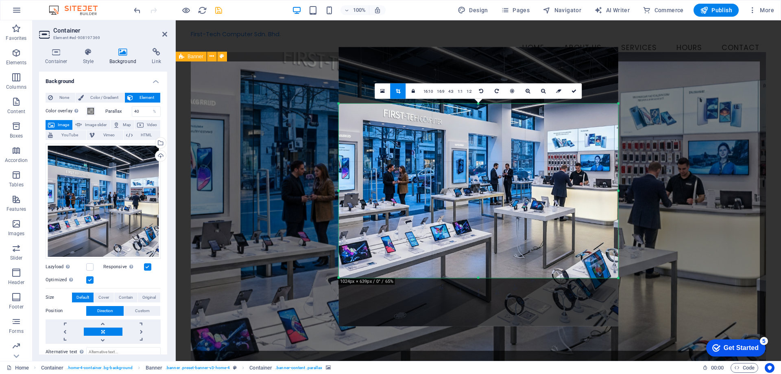
drag, startPoint x: 478, startPoint y: 288, endPoint x: 477, endPoint y: 269, distance: 19.5
click at [477, 269] on div "180 170 160 150 140 130 120 110 100 90 80 70 60 50 40 30 20 10 0 -10 -20 -30 -4…" at bounding box center [479, 190] width 280 height 175
click at [571, 91] on link at bounding box center [574, 90] width 15 height 15
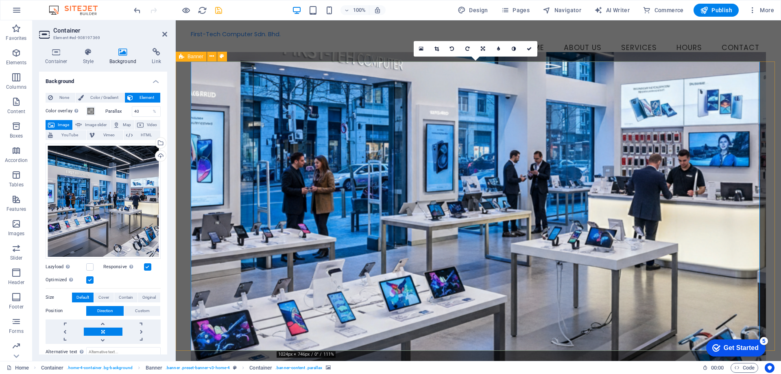
click at [564, 140] on figure at bounding box center [478, 207] width 575 height 310
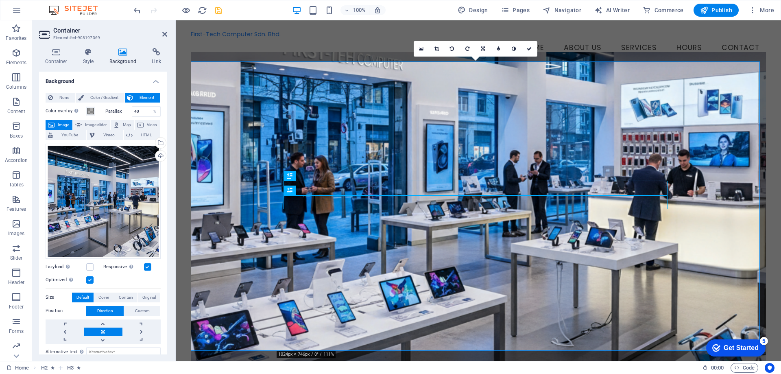
click at [662, 139] on figure at bounding box center [478, 207] width 575 height 310
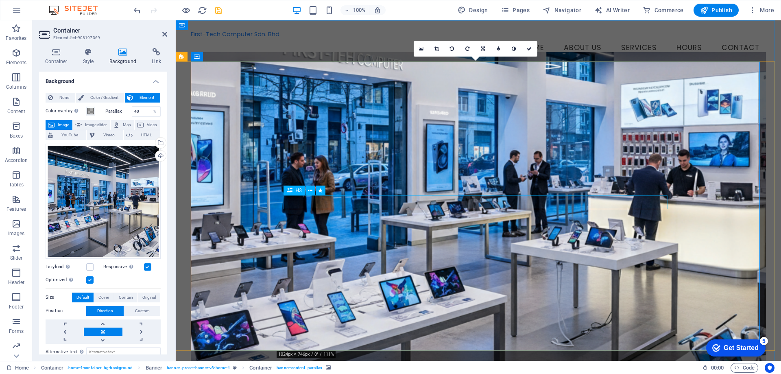
click at [241, 24] on icon at bounding box center [242, 25] width 4 height 9
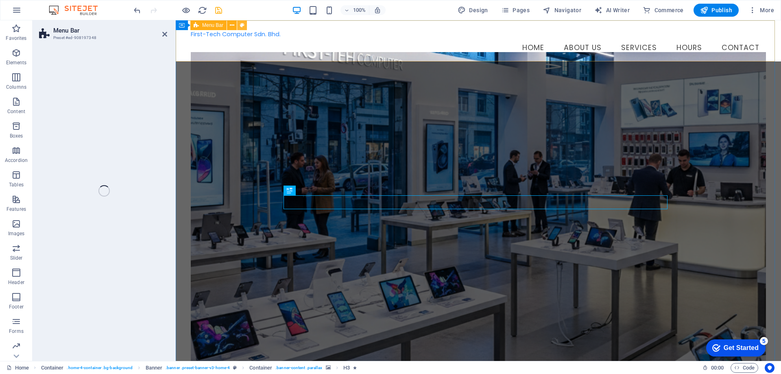
select select "vw"
select select "rem"
select select "vw"
select select "preset-menu-v2-home-4"
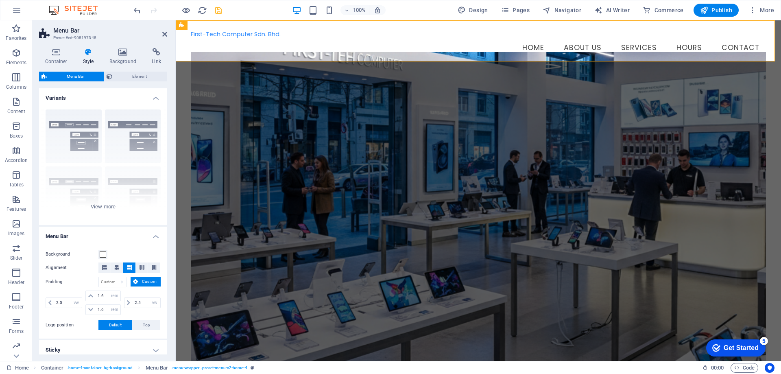
click at [488, 137] on figure at bounding box center [478, 207] width 575 height 310
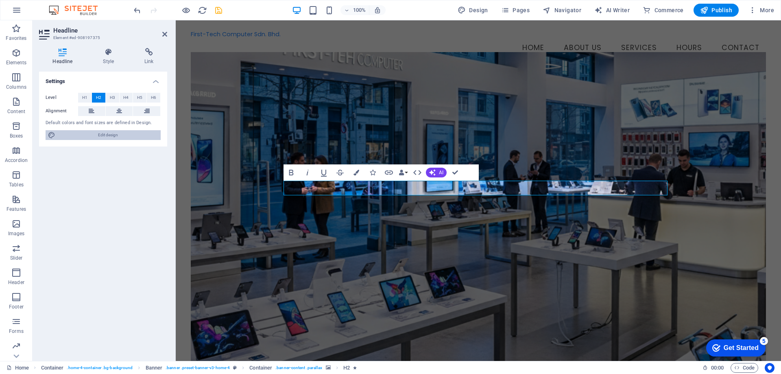
click at [88, 133] on span "Edit design" at bounding box center [108, 135] width 100 height 10
select select "px"
select select "200"
select select "px"
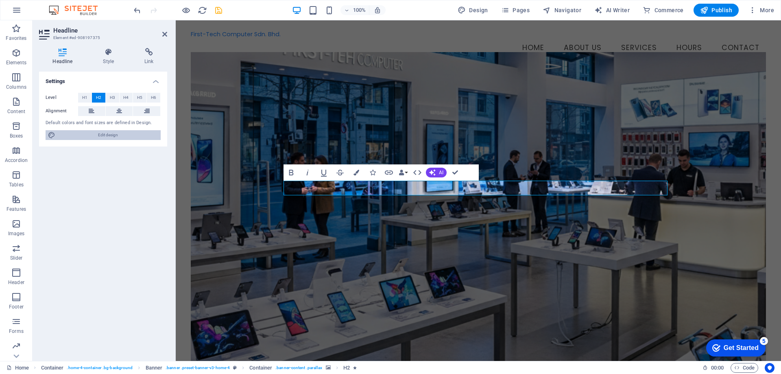
select select "200"
select select "px"
select select "rem"
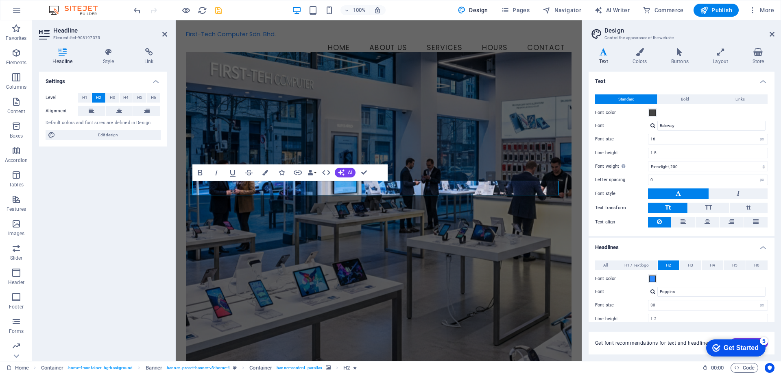
click at [653, 120] on div "Standard Bold Links Font color Font Raleway Font size 16 rem px Line height 1.5…" at bounding box center [681, 161] width 189 height 150
click at [657, 109] on div "Font color" at bounding box center [681, 113] width 173 height 10
click at [653, 113] on span at bounding box center [652, 112] width 7 height 7
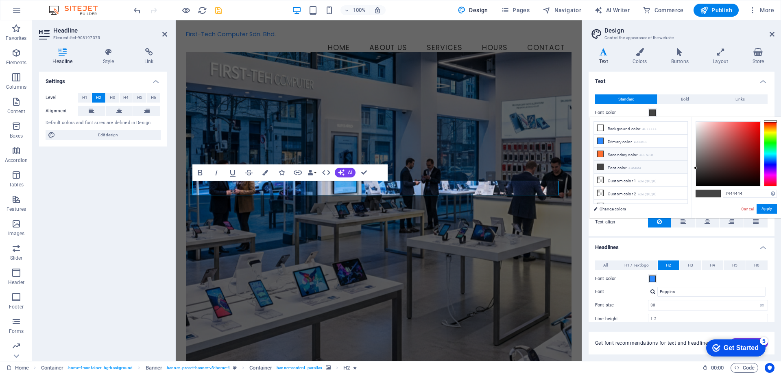
click at [603, 153] on icon at bounding box center [601, 154] width 6 height 6
type input "#ff6f30"
click at [767, 210] on button "Apply" at bounding box center [767, 209] width 20 height 10
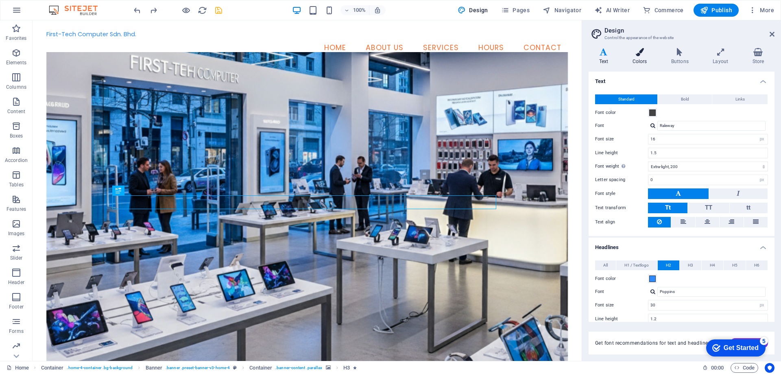
click at [643, 52] on icon at bounding box center [639, 52] width 35 height 8
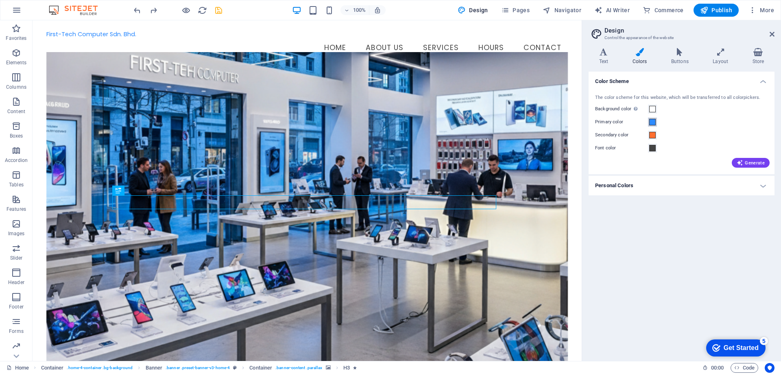
click at [652, 119] on span at bounding box center [652, 122] width 7 height 7
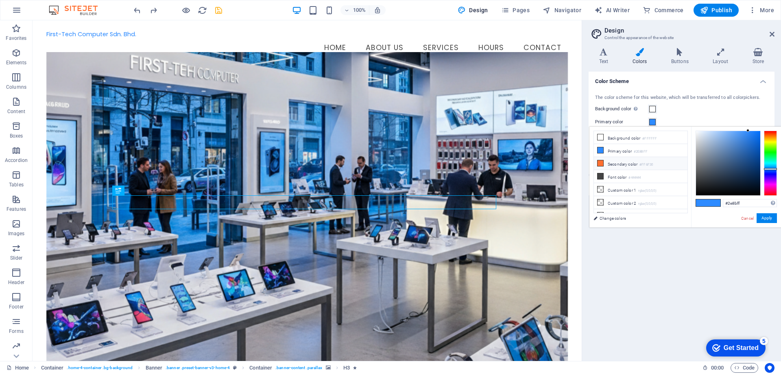
click at [603, 164] on span at bounding box center [600, 163] width 7 height 7
type input "#ff6f30"
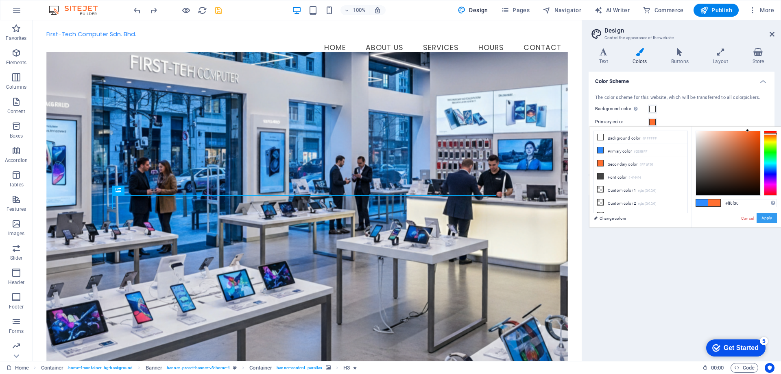
click at [763, 218] on button "Apply" at bounding box center [767, 218] width 20 height 10
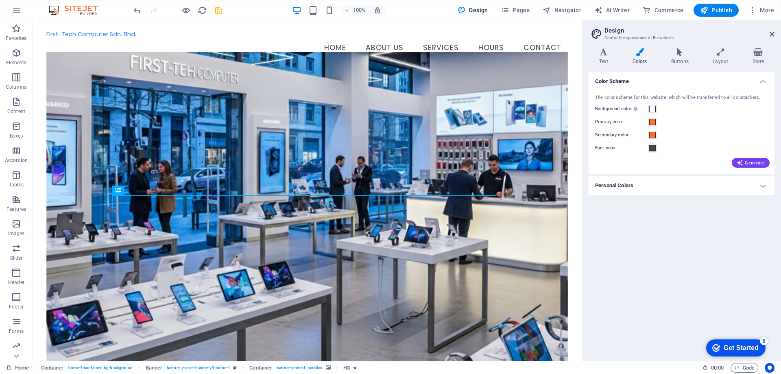
drag, startPoint x: 749, startPoint y: 167, endPoint x: 744, endPoint y: 197, distance: 30.9
click at [745, 199] on div "Color Scheme The color scheme for this website, which will be transferred to al…" at bounding box center [682, 213] width 186 height 283
click at [701, 286] on div "Color Scheme The color scheme for this website, which will be transferred to al…" at bounding box center [682, 213] width 186 height 283
click at [602, 54] on icon at bounding box center [604, 52] width 30 height 8
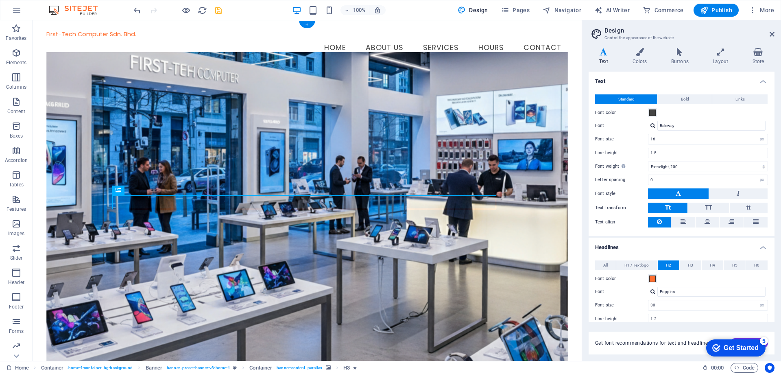
click at [178, 134] on figure at bounding box center [307, 207] width 522 height 310
click at [114, 97] on figure at bounding box center [307, 207] width 522 height 310
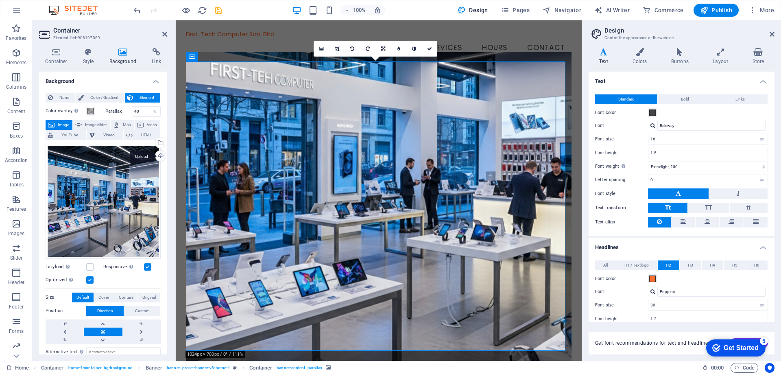
click at [157, 155] on div "Upload" at bounding box center [160, 157] width 12 height 12
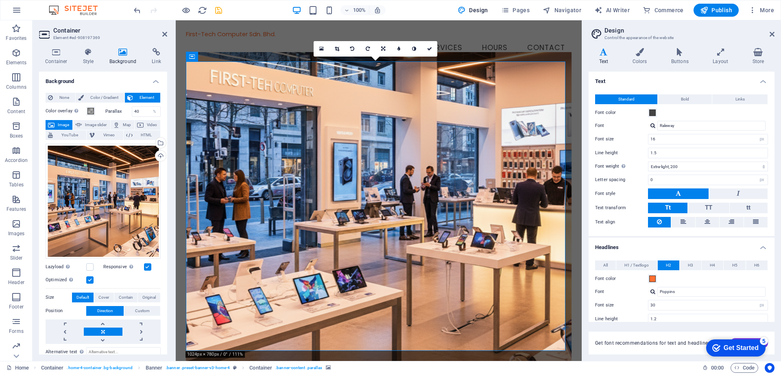
click at [522, 317] on figure at bounding box center [379, 207] width 386 height 310
click at [514, 316] on figure at bounding box center [379, 207] width 386 height 310
click at [324, 48] on icon at bounding box center [321, 49] width 4 height 6
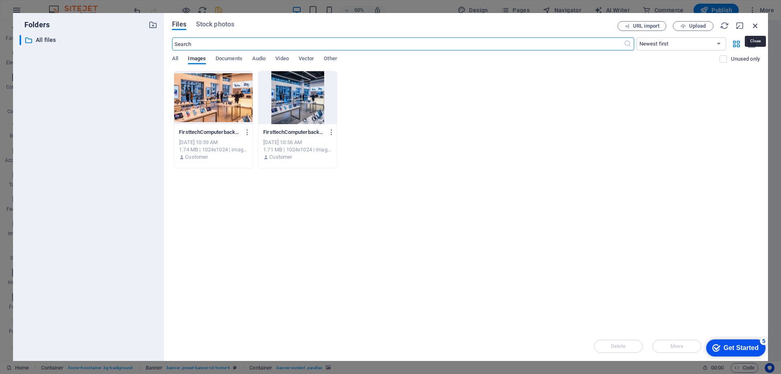
click at [754, 27] on icon "button" at bounding box center [755, 25] width 9 height 9
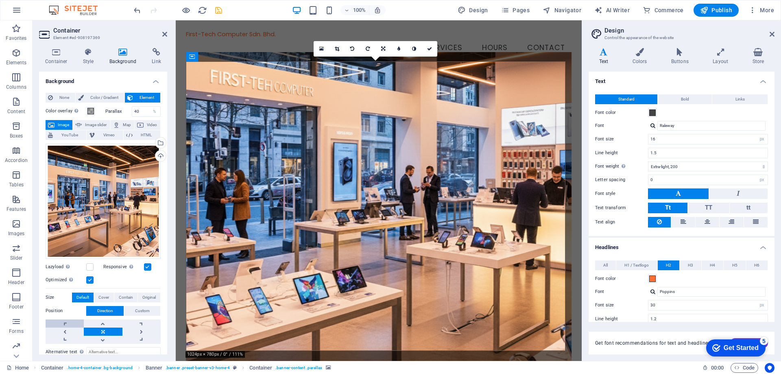
click at [66, 319] on link at bounding box center [65, 323] width 38 height 8
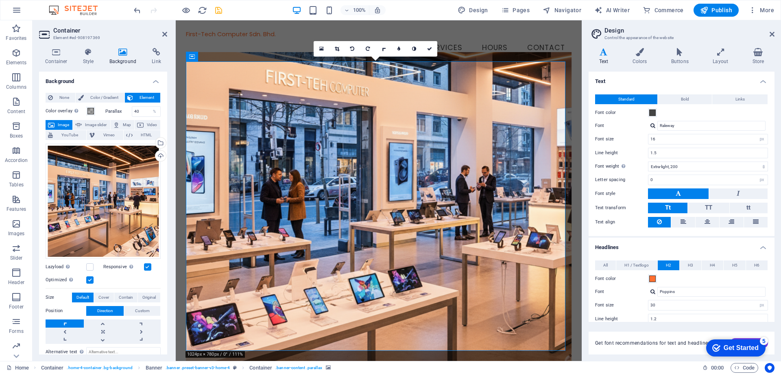
click at [66, 319] on link at bounding box center [65, 323] width 38 height 8
click at [103, 323] on link at bounding box center [103, 323] width 38 height 8
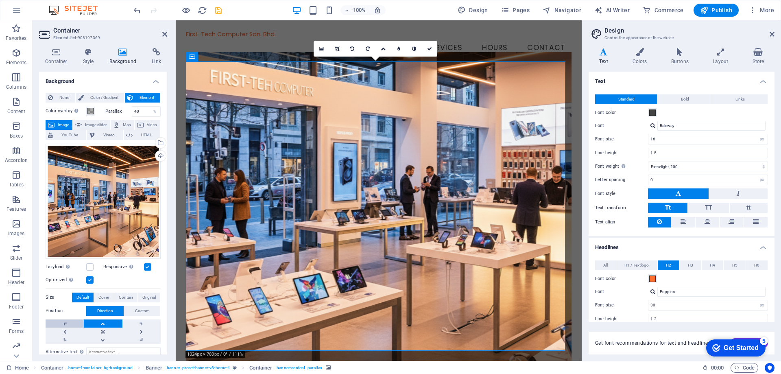
click at [66, 321] on link at bounding box center [65, 323] width 38 height 8
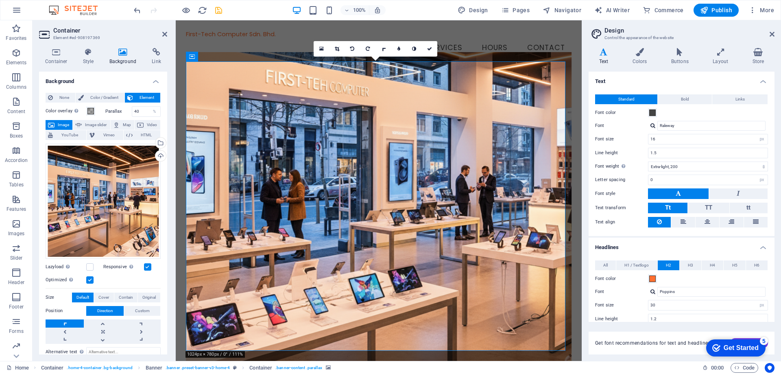
click at [332, 290] on figure at bounding box center [379, 207] width 386 height 310
click at [424, 45] on link at bounding box center [429, 48] width 15 height 15
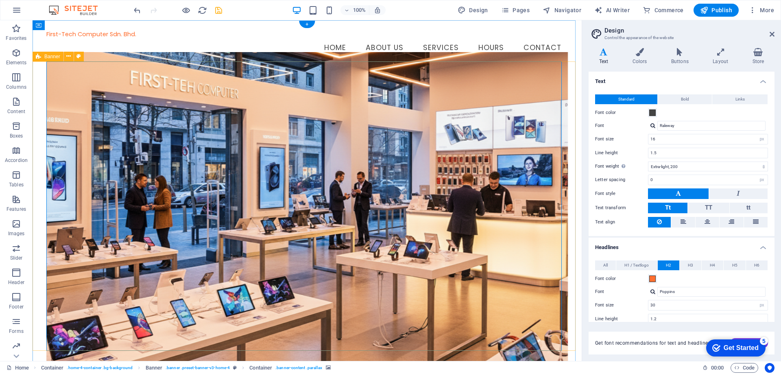
click at [124, 89] on figure at bounding box center [307, 207] width 522 height 310
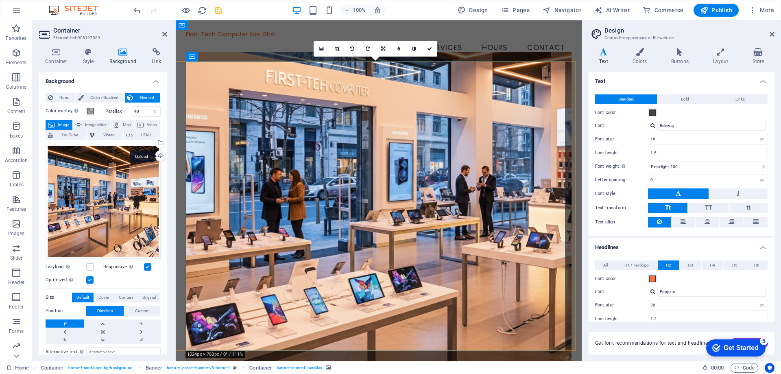
click at [158, 157] on div "Upload" at bounding box center [160, 157] width 12 height 12
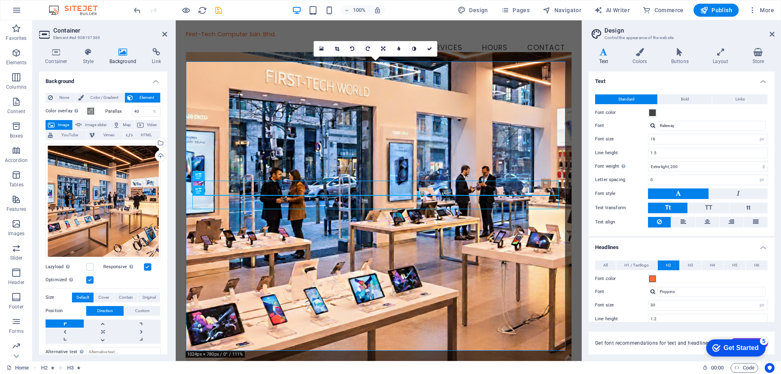
click at [415, 151] on figure at bounding box center [379, 207] width 386 height 310
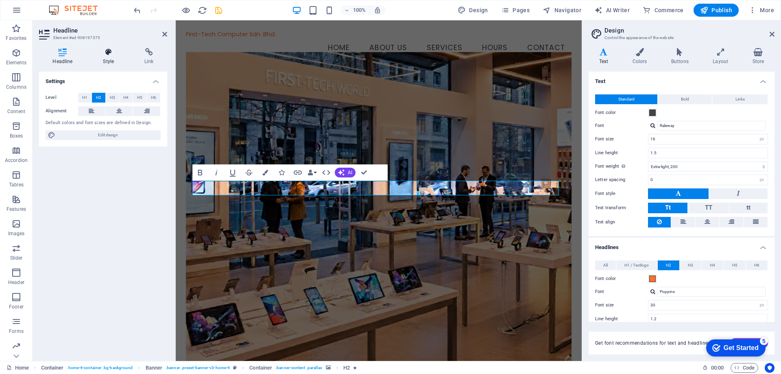
click at [109, 58] on h4 "Style" at bounding box center [110, 56] width 41 height 17
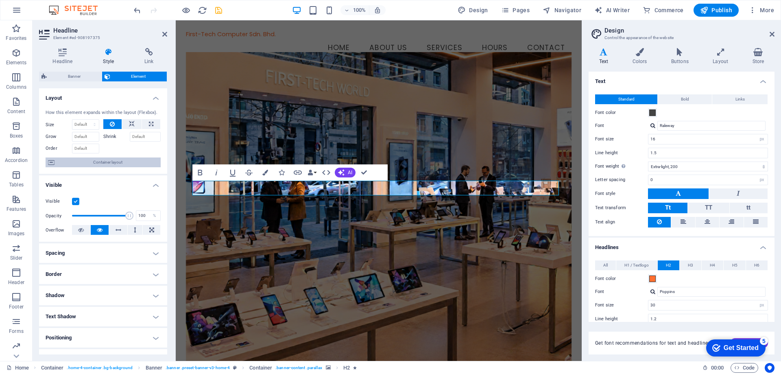
click at [114, 164] on span "Container layout" at bounding box center [107, 162] width 101 height 10
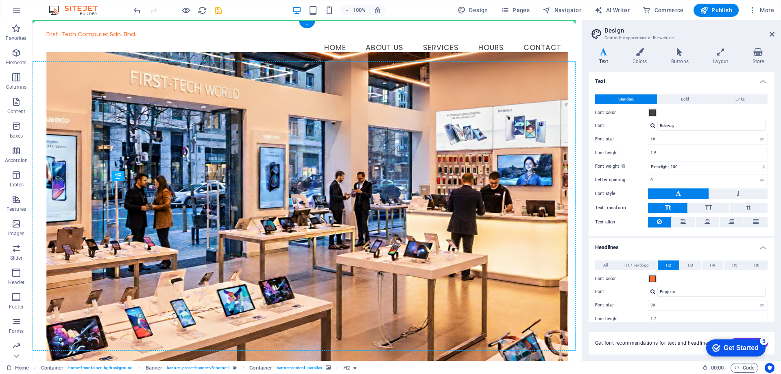
drag, startPoint x: 135, startPoint y: 189, endPoint x: 382, endPoint y: 168, distance: 247.4
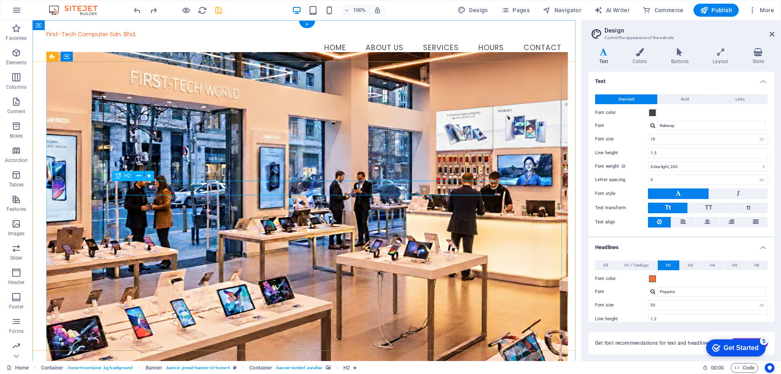
click at [17, 127] on icon "button" at bounding box center [16, 126] width 10 height 10
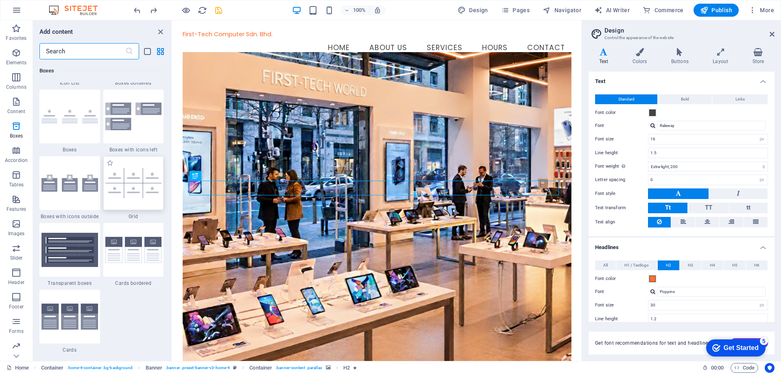
scroll to position [2366, 0]
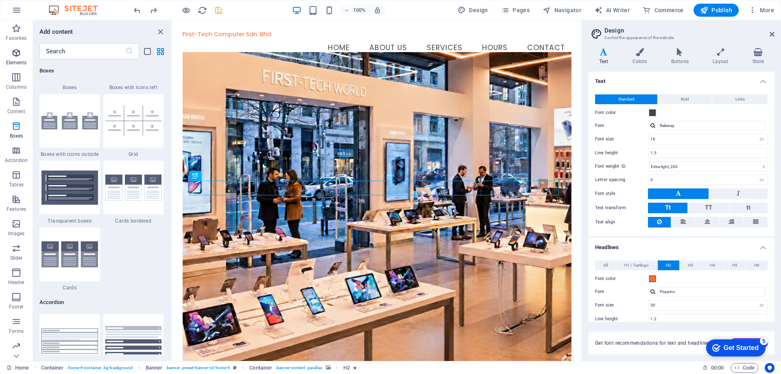
click at [18, 57] on icon "button" at bounding box center [16, 53] width 10 height 10
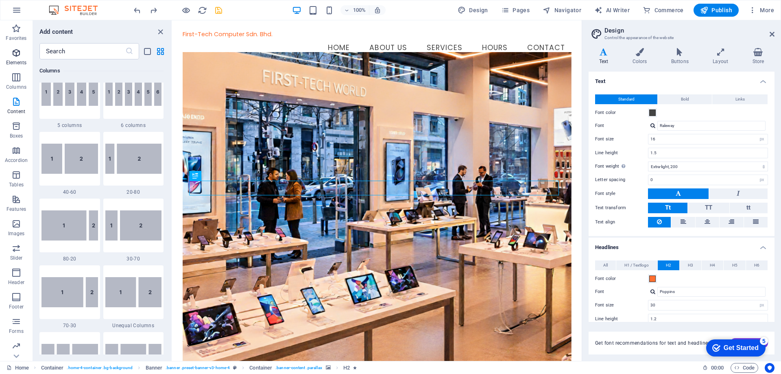
scroll to position [87, 0]
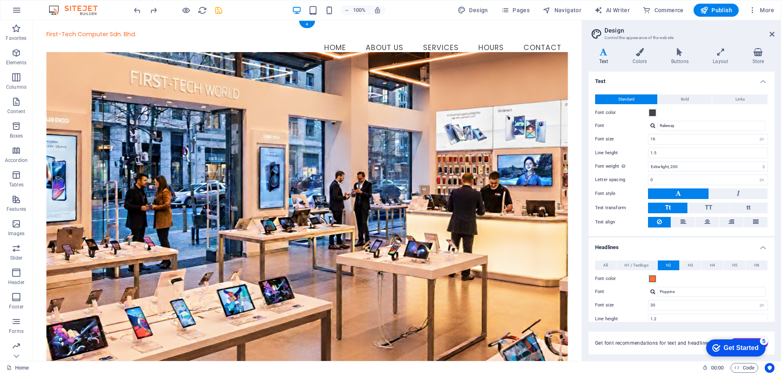
click at [274, 126] on figure at bounding box center [307, 207] width 522 height 310
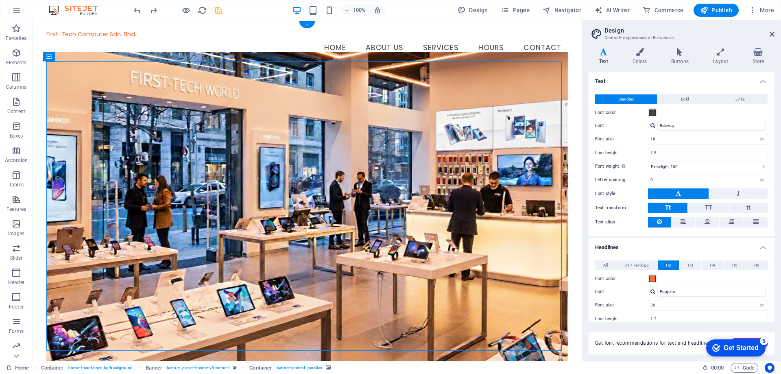
click at [274, 126] on figure at bounding box center [307, 207] width 522 height 310
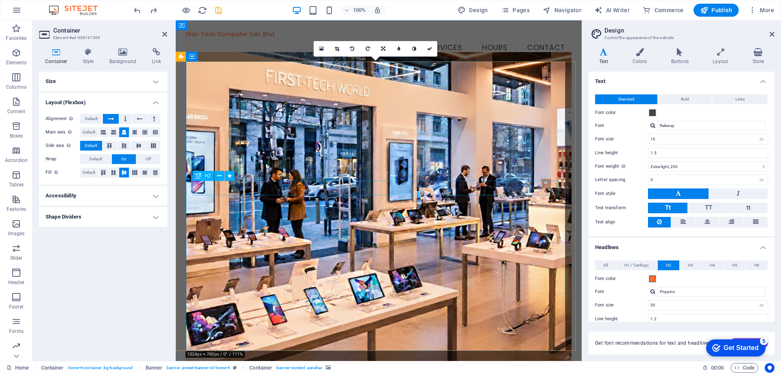
click at [11, 74] on icon "button" at bounding box center [16, 77] width 10 height 10
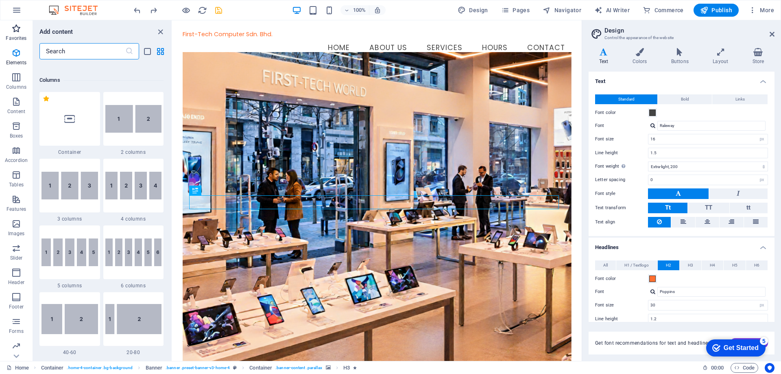
scroll to position [403, 0]
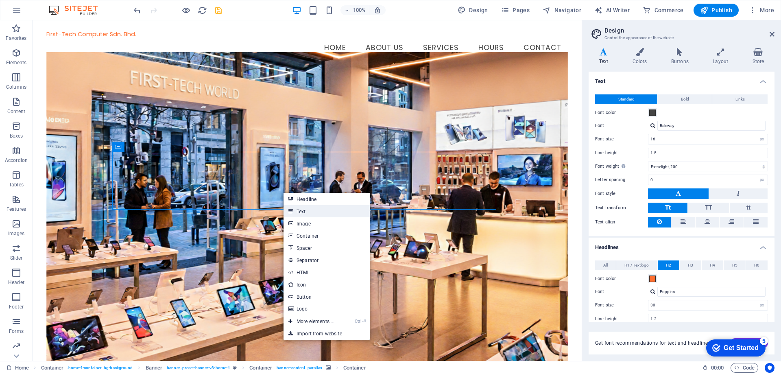
click at [320, 210] on link "Text" at bounding box center [327, 211] width 86 height 12
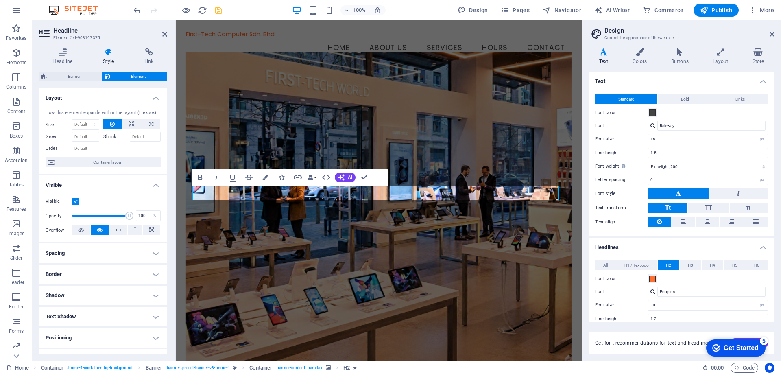
click at [424, 173] on figure at bounding box center [379, 207] width 386 height 310
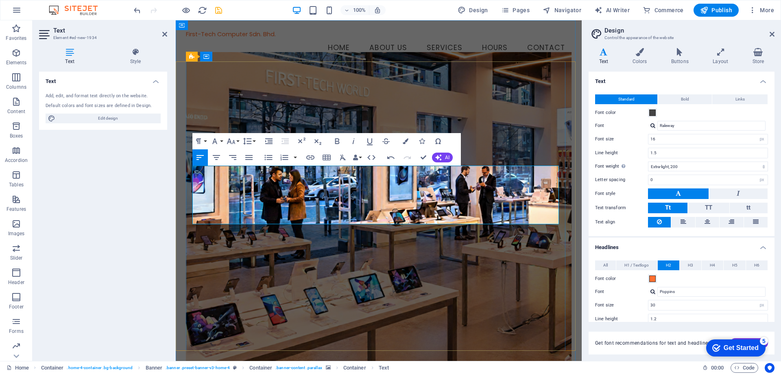
click at [482, 143] on figure at bounding box center [379, 207] width 386 height 310
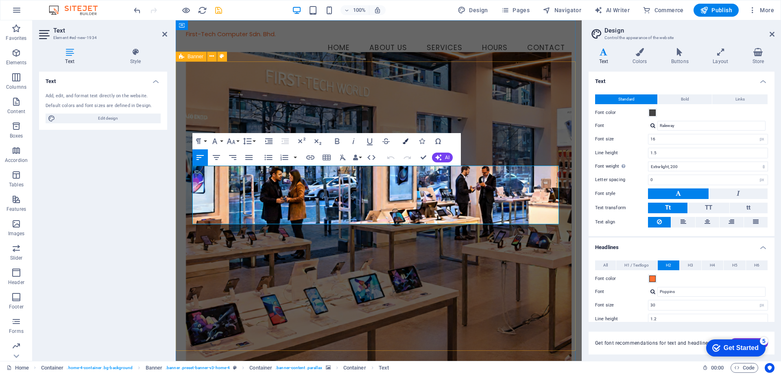
click at [408, 144] on button "Colors" at bounding box center [405, 141] width 15 height 16
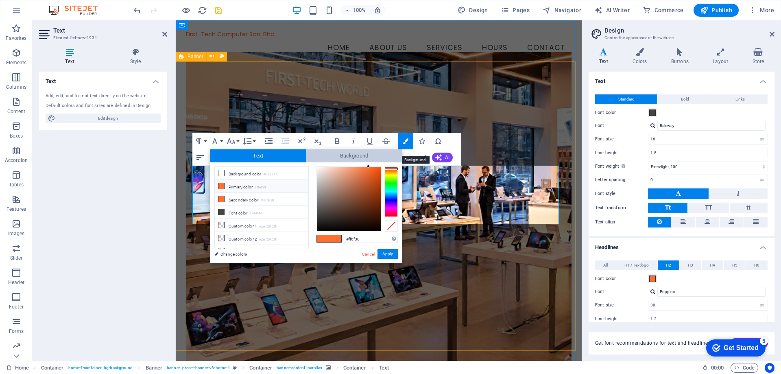
click at [362, 151] on span "Background" at bounding box center [354, 155] width 96 height 13
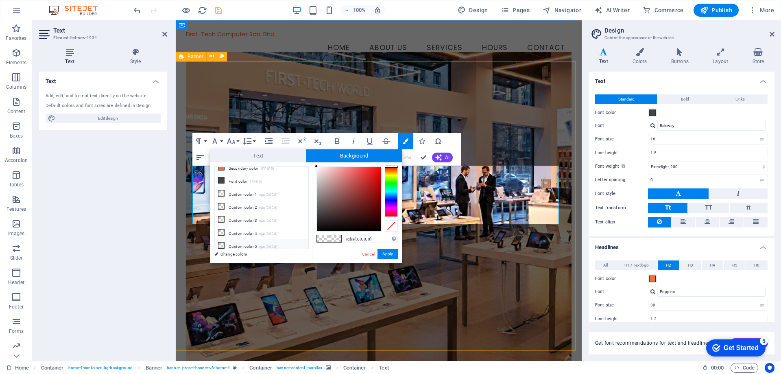
scroll to position [0, 0]
click at [226, 212] on li "Font color #444444" at bounding box center [262, 212] width 94 height 13
type input "rgba(68, 68, 68, 0)"
click at [222, 211] on icon at bounding box center [221, 212] width 6 height 6
click at [389, 252] on button "Apply" at bounding box center [388, 254] width 20 height 10
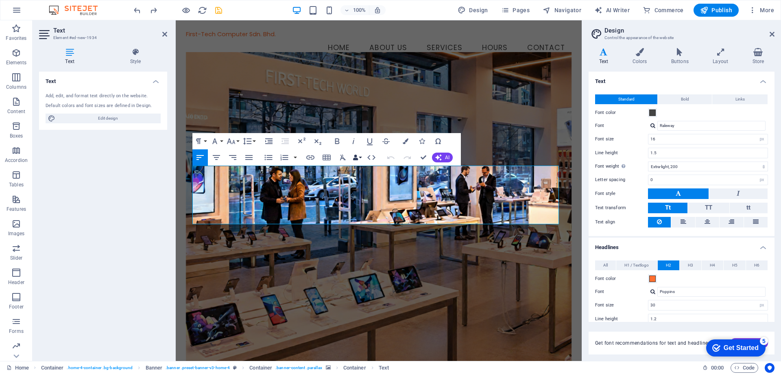
click at [360, 157] on button "Data Bindings" at bounding box center [357, 157] width 11 height 16
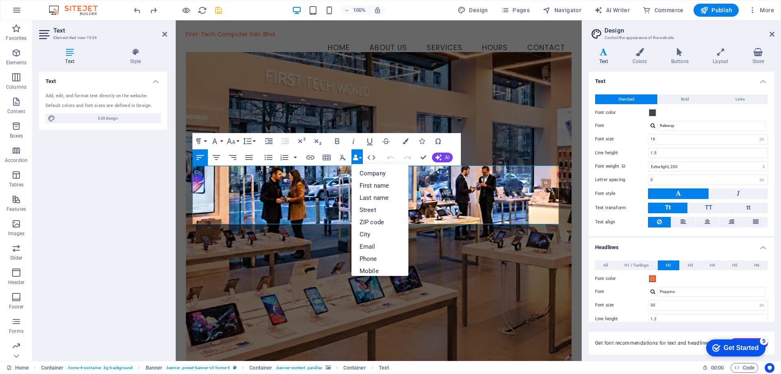
click at [360, 157] on button "Data Bindings" at bounding box center [357, 157] width 11 height 16
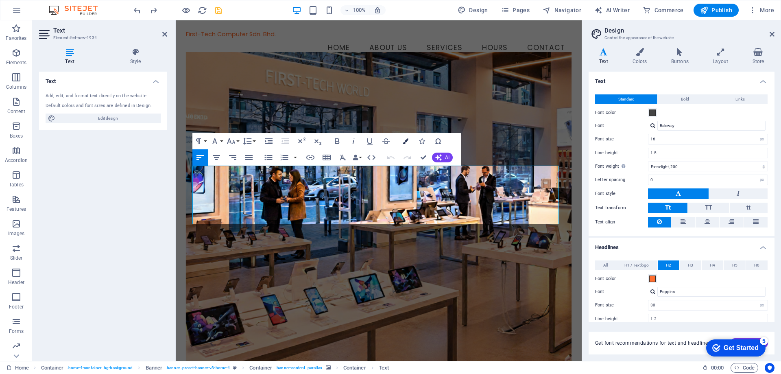
click at [406, 141] on icon "button" at bounding box center [406, 141] width 6 height 6
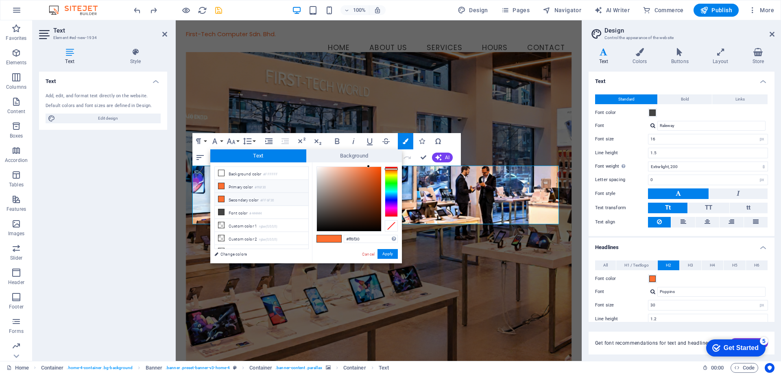
click at [220, 197] on icon at bounding box center [221, 199] width 6 height 6
click at [368, 252] on link "Cancel" at bounding box center [368, 254] width 14 height 6
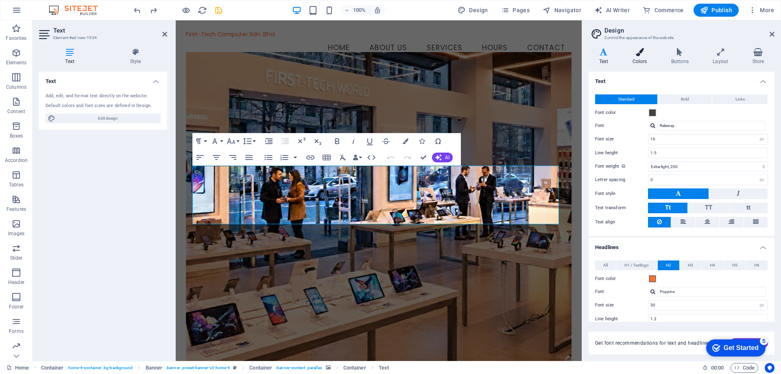
click at [643, 55] on icon at bounding box center [639, 52] width 35 height 8
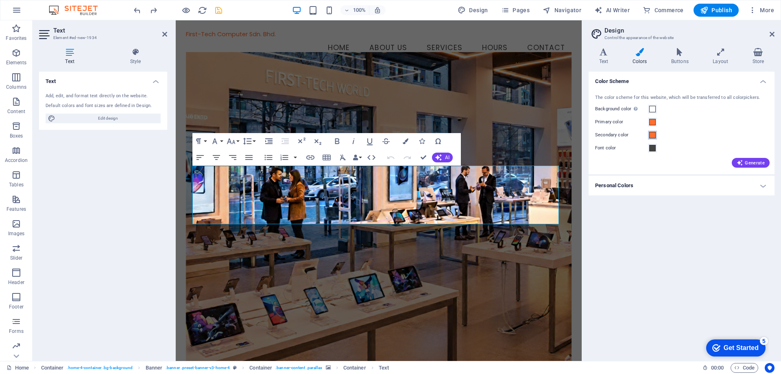
click at [650, 134] on span at bounding box center [652, 135] width 7 height 7
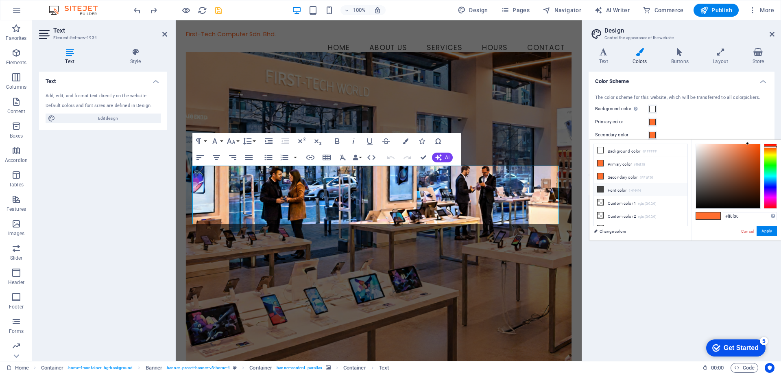
click at [602, 187] on icon at bounding box center [601, 189] width 6 height 6
click at [768, 232] on button "Apply" at bounding box center [767, 231] width 20 height 10
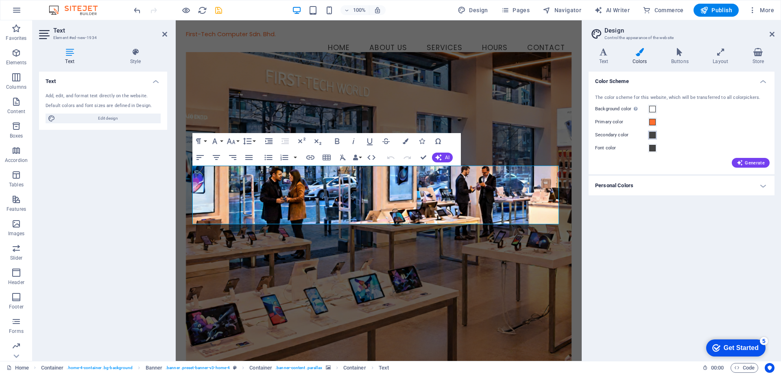
click at [653, 134] on span at bounding box center [652, 135] width 7 height 7
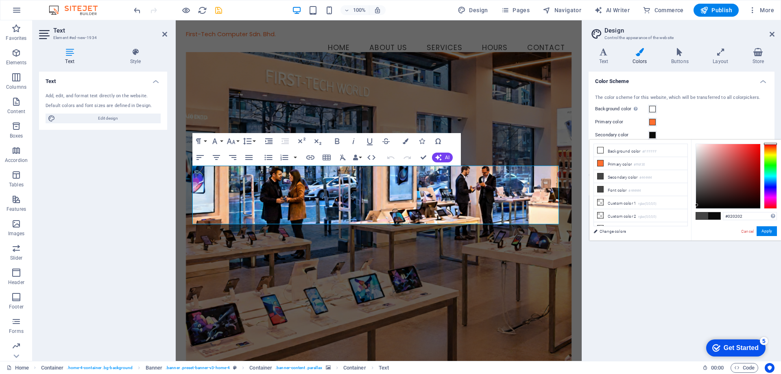
type input "#000000"
drag, startPoint x: 696, startPoint y: 190, endPoint x: 693, endPoint y: 213, distance: 22.9
click at [692, 211] on div "#000000 Supported formats #0852ed rgb(8, 82, 237) rgba(8, 82, 237, 90%) hsv(221…" at bounding box center [736, 249] width 90 height 219
click at [763, 231] on button "Apply" at bounding box center [767, 231] width 20 height 10
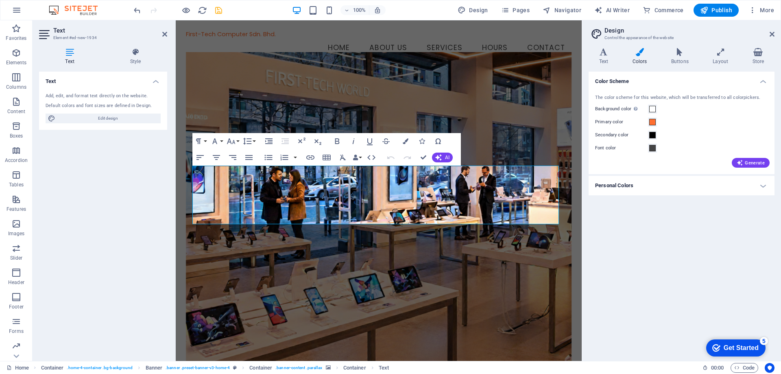
click at [685, 284] on div "Color Scheme The color scheme for this website, which will be transferred to al…" at bounding box center [682, 213] width 186 height 283
click at [496, 123] on figure at bounding box center [379, 207] width 386 height 310
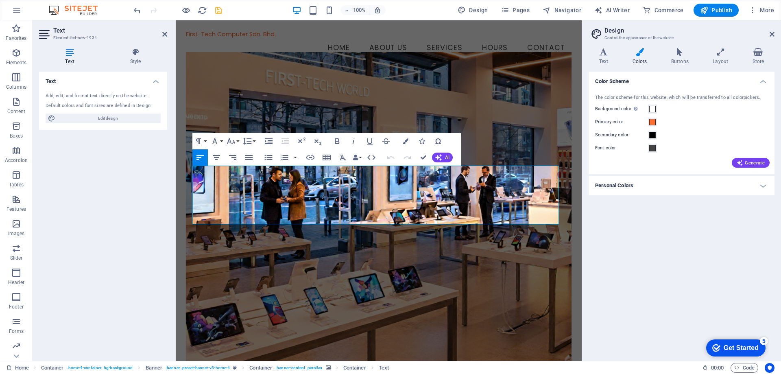
click at [279, 289] on figure at bounding box center [379, 207] width 386 height 310
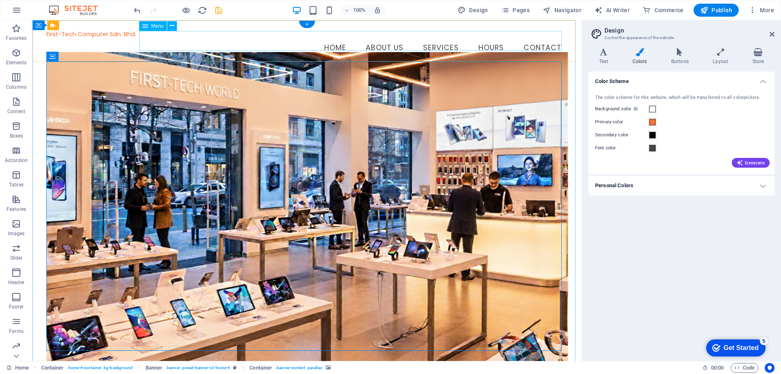
click at [163, 50] on nav "Home About Us Services Hours Contact" at bounding box center [307, 48] width 522 height 20
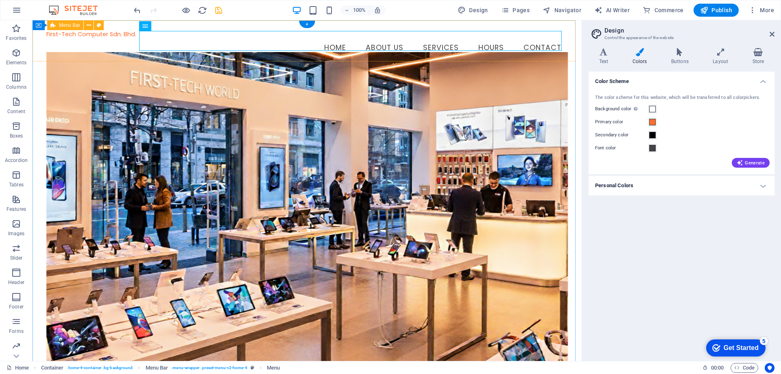
click at [116, 50] on div "First-Tech Computer Sdn. Bhd. Menu Home About Us Services Hours Contact" at bounding box center [307, 44] width 549 height 48
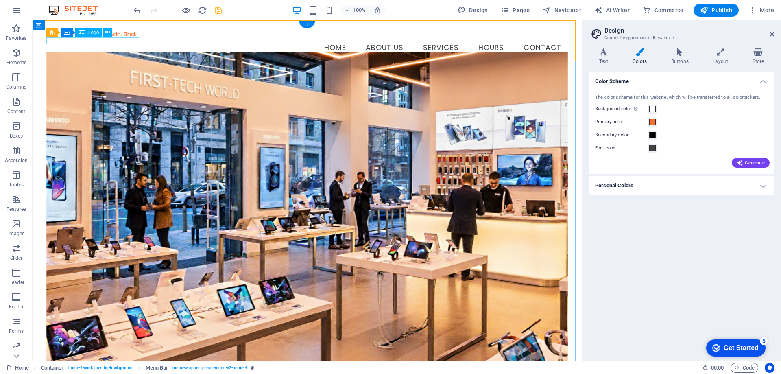
click at [117, 38] on div "First-Tech Computer Sdn. Bhd." at bounding box center [307, 34] width 522 height 7
click at [70, 38] on div "First-Tech Computer Sdn. Bhd." at bounding box center [307, 34] width 522 height 7
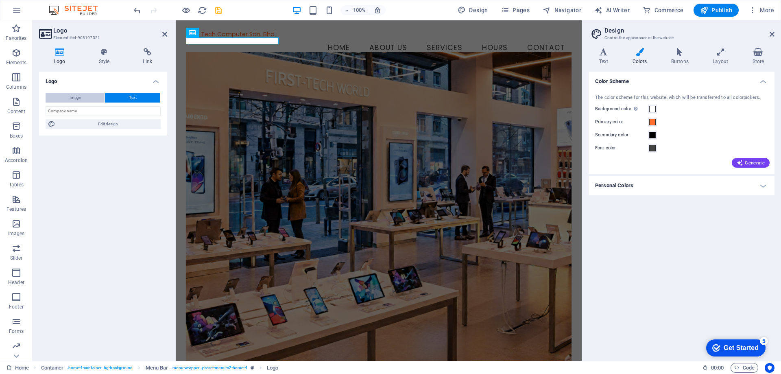
click at [81, 94] on button "Image" at bounding box center [75, 98] width 59 height 10
select select "DISABLED_OPTION_VALUE"
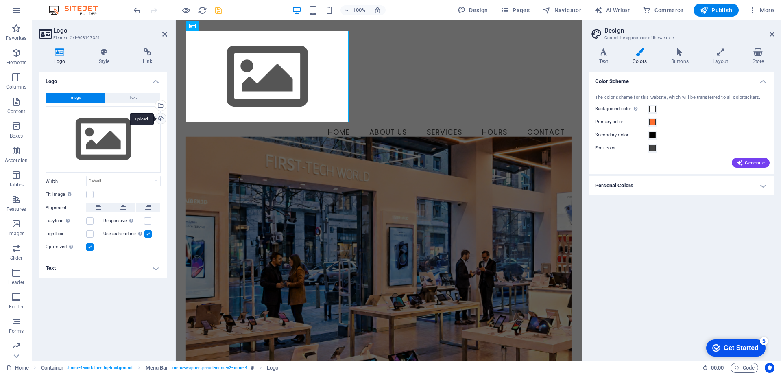
click at [162, 118] on div "Upload" at bounding box center [160, 119] width 12 height 12
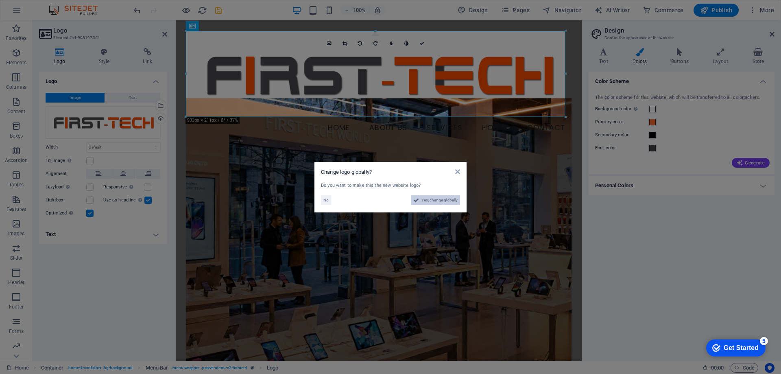
click at [428, 199] on span "Yes, change globally" at bounding box center [439, 200] width 36 height 10
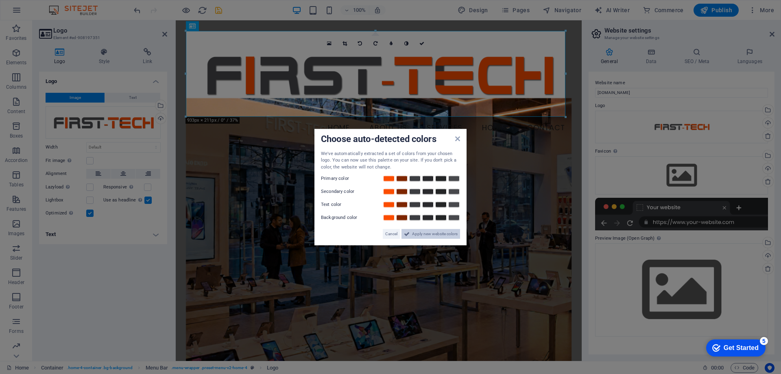
click at [443, 231] on span "Apply new website colors" at bounding box center [435, 234] width 46 height 10
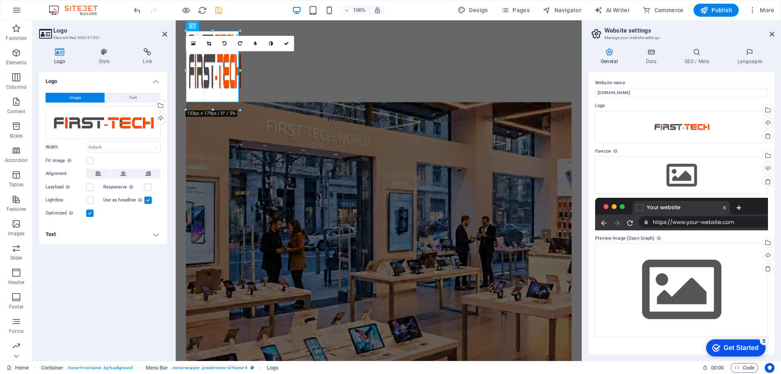
drag, startPoint x: 565, startPoint y: 116, endPoint x: 245, endPoint y: 58, distance: 325.4
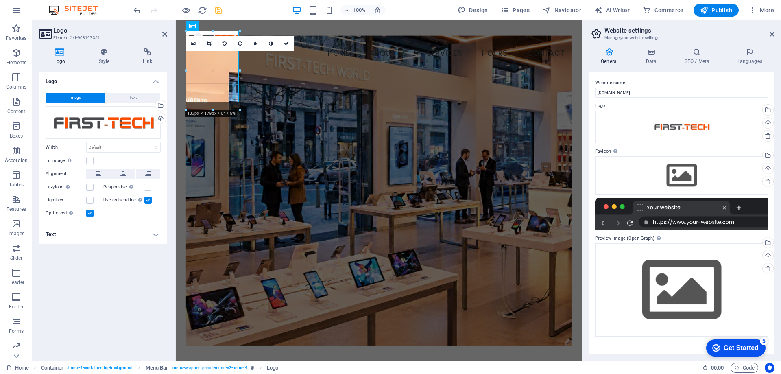
type input "136"
select select "px"
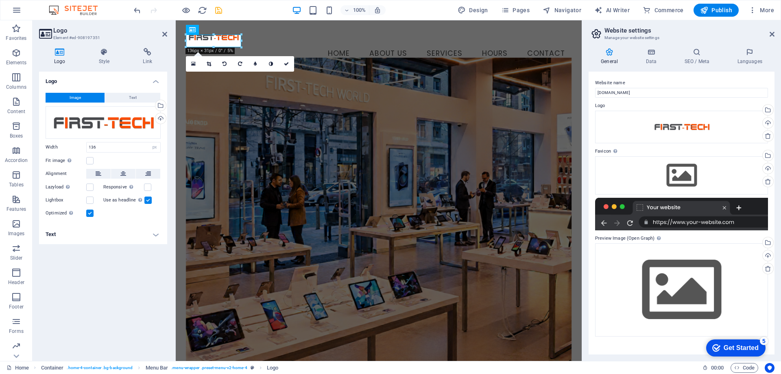
click at [318, 100] on figure at bounding box center [379, 212] width 386 height 310
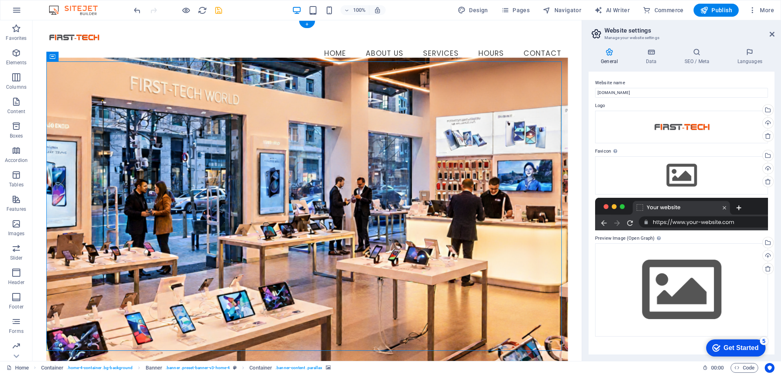
click at [177, 145] on figure at bounding box center [307, 212] width 522 height 310
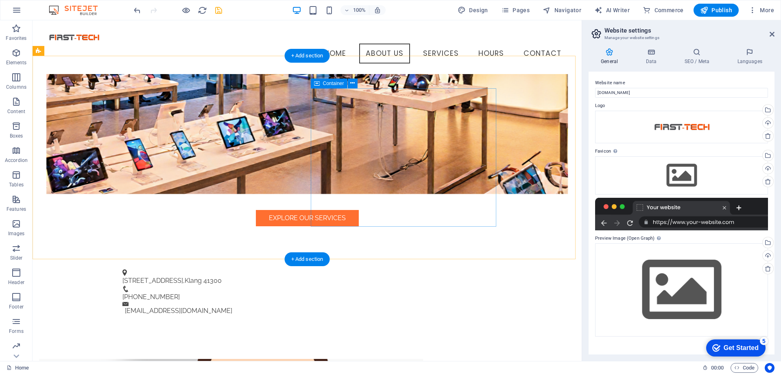
scroll to position [244, 0]
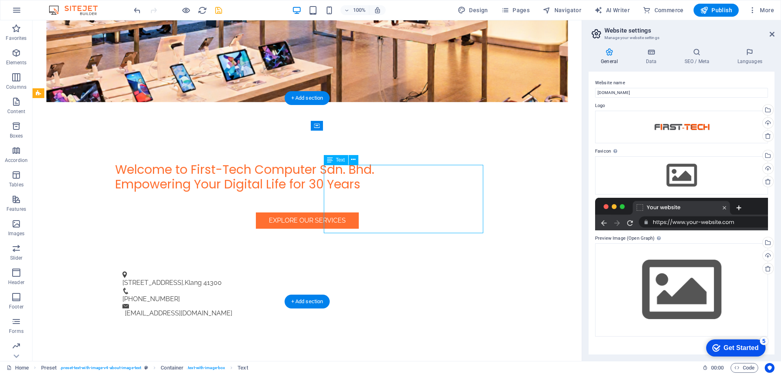
scroll to position [0, 0]
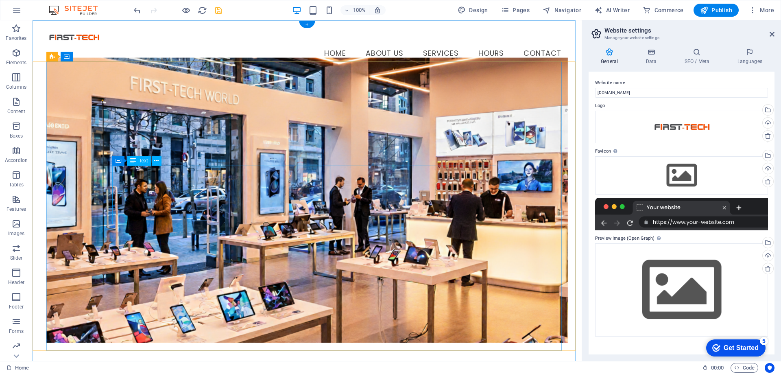
click at [393, 131] on figure at bounding box center [307, 199] width 522 height 285
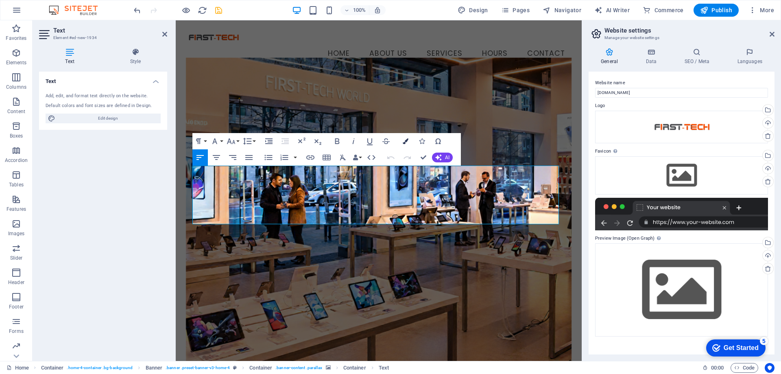
click at [405, 143] on icon "button" at bounding box center [406, 141] width 6 height 6
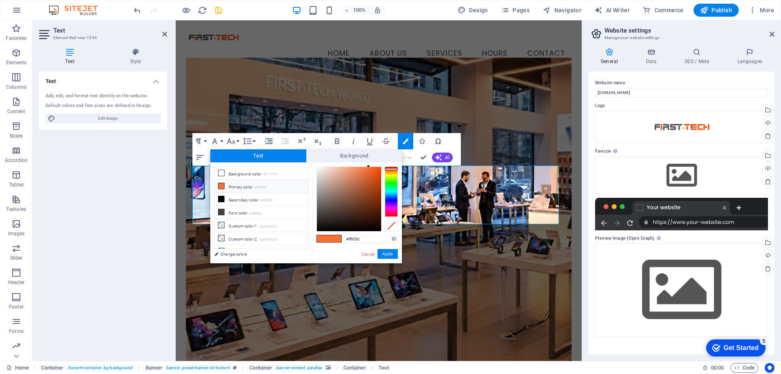
click at [485, 126] on figure at bounding box center [379, 212] width 386 height 310
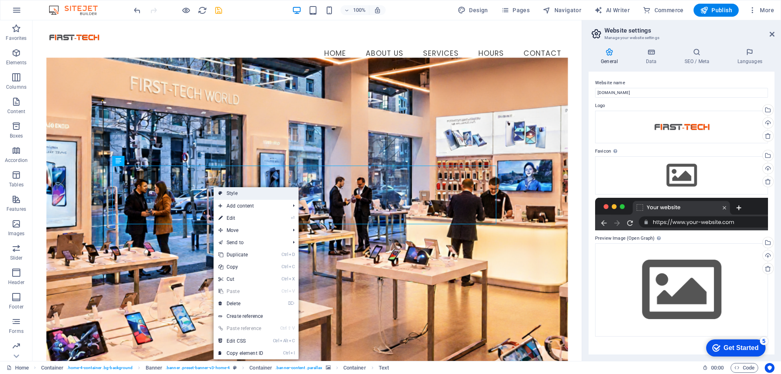
click at [267, 191] on link "Style" at bounding box center [256, 193] width 85 height 12
select select "preset-banner-v3-home-4"
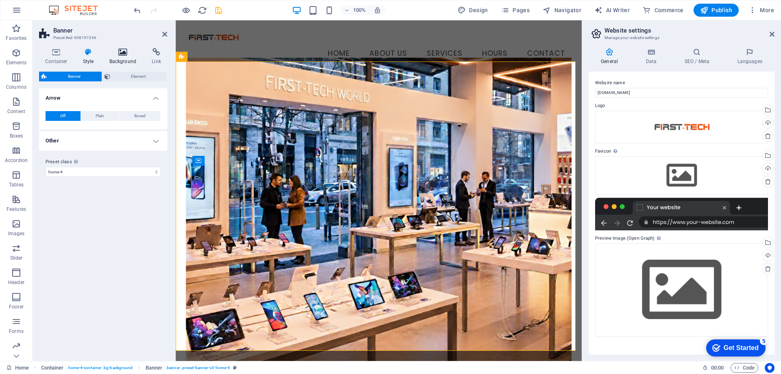
click at [130, 61] on h4 "Background" at bounding box center [124, 56] width 43 height 17
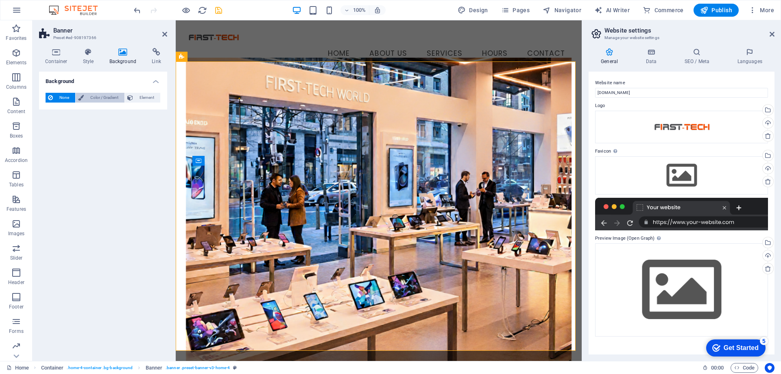
click at [104, 98] on span "Color / Gradient" at bounding box center [104, 98] width 36 height 10
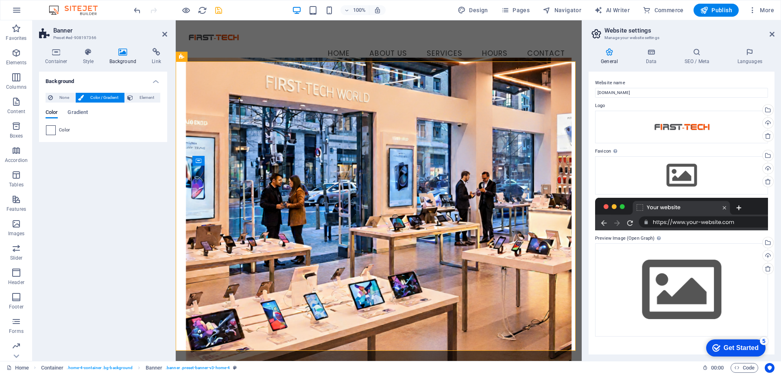
click at [51, 131] on span at bounding box center [50, 130] width 9 height 9
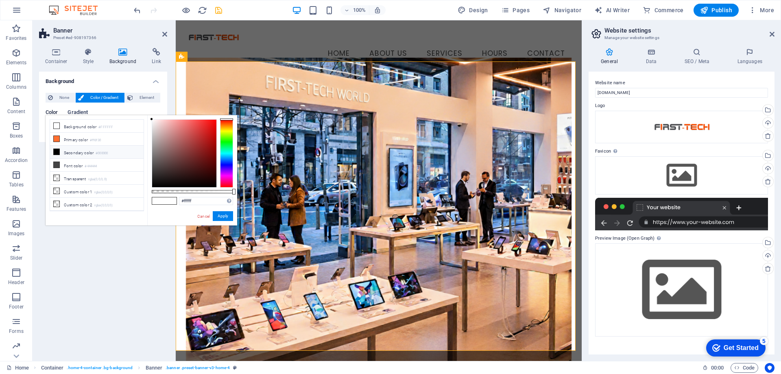
click at [76, 113] on span "Gradient" at bounding box center [78, 112] width 20 height 11
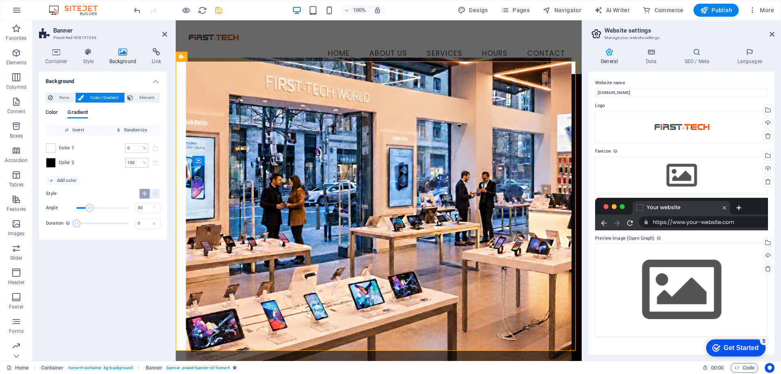
click at [48, 115] on span "Color" at bounding box center [52, 112] width 12 height 11
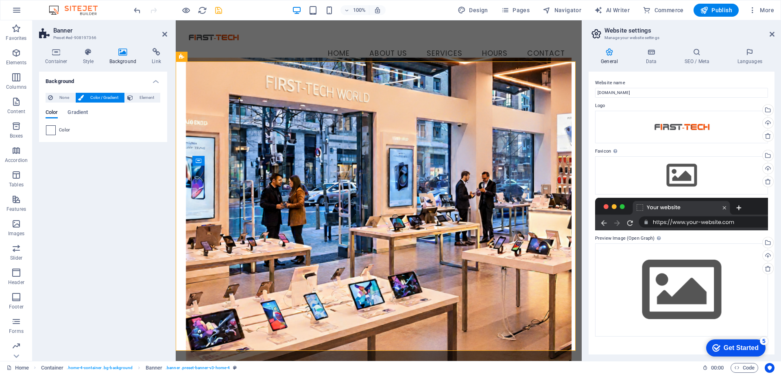
click at [53, 128] on span at bounding box center [50, 130] width 9 height 9
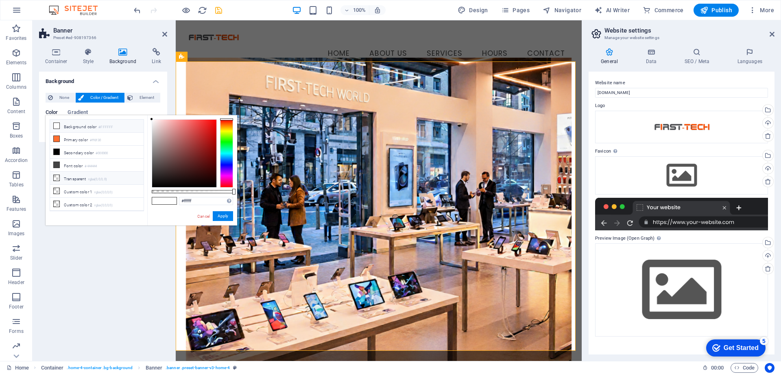
click at [74, 177] on li "Transparent rgba(0,0,0,.0)" at bounding box center [97, 178] width 94 height 13
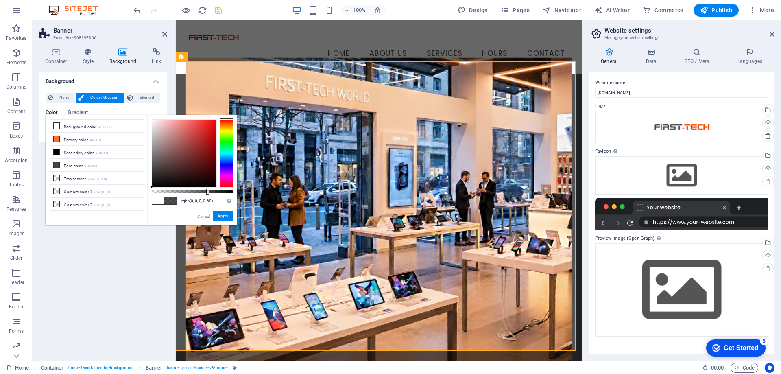
type input "rgba(0, 0, 0, 0.685)"
drag, startPoint x: 153, startPoint y: 191, endPoint x: 207, endPoint y: 194, distance: 55.0
click at [207, 194] on div at bounding box center [208, 192] width 3 height 6
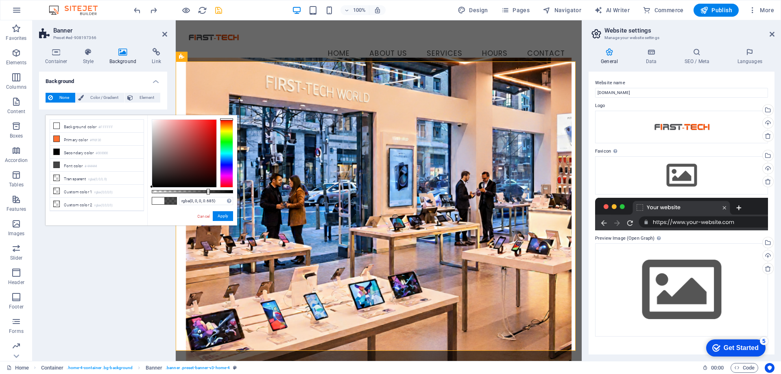
click at [395, 138] on figure at bounding box center [379, 212] width 386 height 310
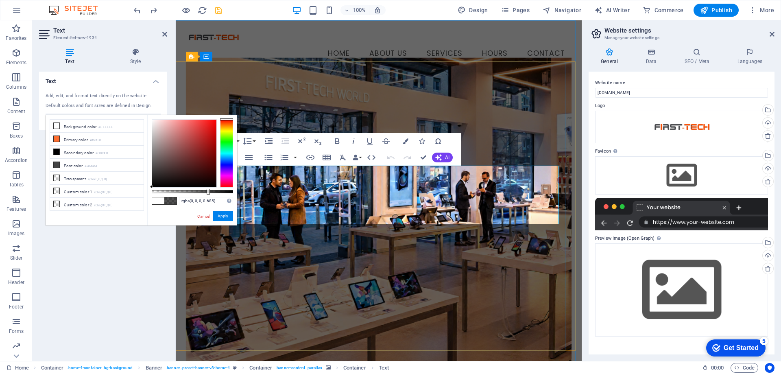
drag, startPoint x: 336, startPoint y: 182, endPoint x: 312, endPoint y: 174, distance: 25.9
drag, startPoint x: 312, startPoint y: 174, endPoint x: 302, endPoint y: 177, distance: 10.3
click at [207, 216] on link "Cancel" at bounding box center [204, 216] width 14 height 6
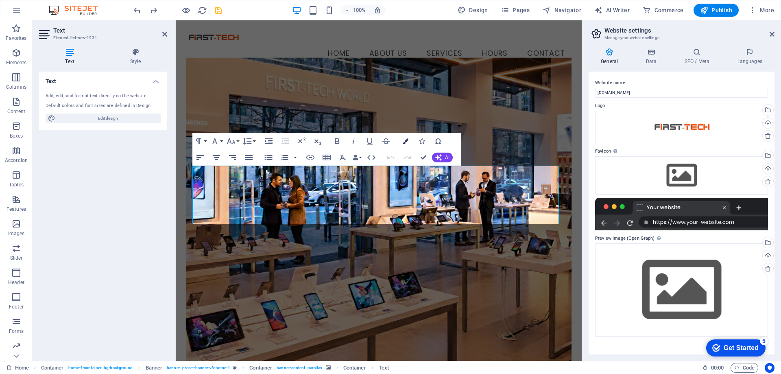
click at [408, 141] on button "Colors" at bounding box center [405, 141] width 15 height 16
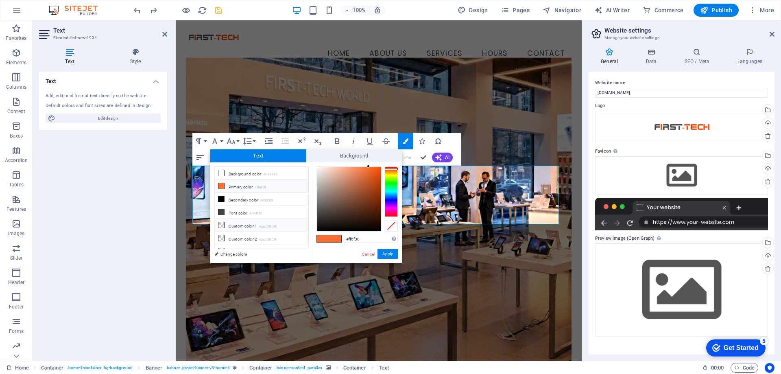
click at [244, 224] on li "Custom color 1 rgba(0,0,0,0)" at bounding box center [262, 225] width 94 height 13
type input "rgba(0, 0, 0, 0)"
drag, startPoint x: 370, startPoint y: 253, endPoint x: 168, endPoint y: 192, distance: 210.3
click at [370, 253] on link "Cancel" at bounding box center [368, 254] width 14 height 6
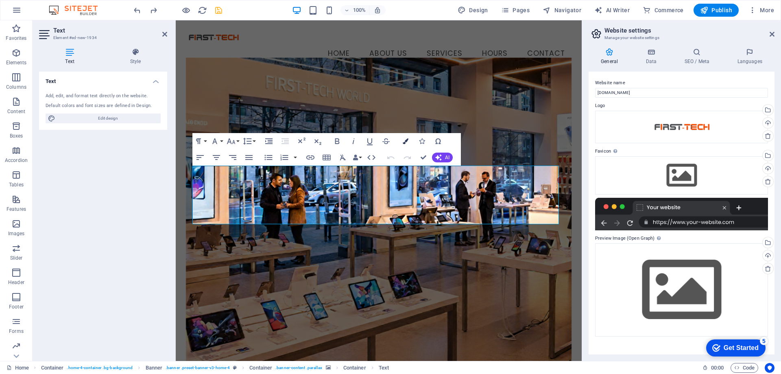
click at [404, 142] on icon "button" at bounding box center [406, 141] width 6 height 6
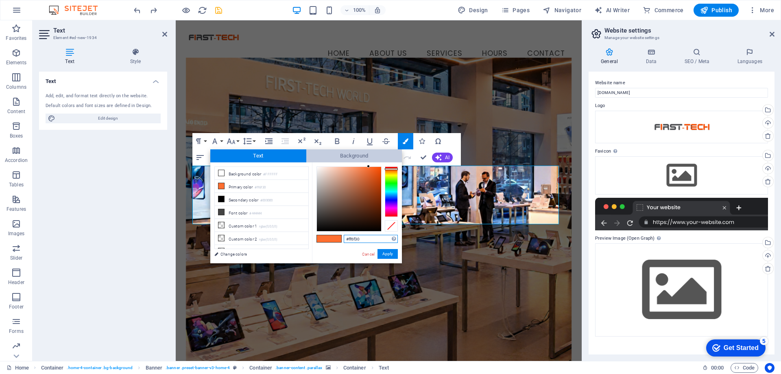
click at [350, 155] on span "Background" at bounding box center [354, 155] width 96 height 13
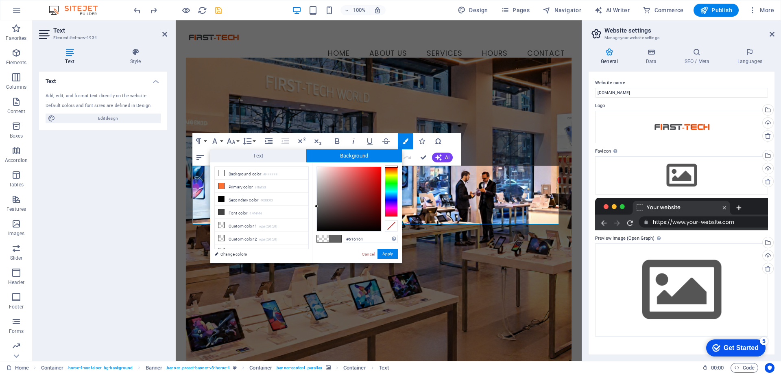
drag, startPoint x: 316, startPoint y: 166, endPoint x: 315, endPoint y: 206, distance: 39.9
click at [315, 206] on div at bounding box center [316, 206] width 3 height 3
click at [323, 240] on span at bounding box center [323, 238] width 12 height 7
drag, startPoint x: 316, startPoint y: 231, endPoint x: 313, endPoint y: 208, distance: 23.0
click at [313, 208] on div "#5a5a5a Supported formats #0852ed rgb(8, 82, 237) rgba(8, 82, 237, 90%) hsv(221…" at bounding box center [357, 271] width 90 height 219
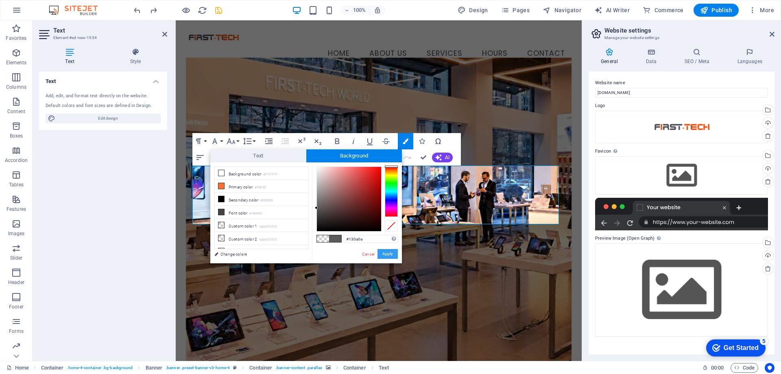
type input "#000000"
click at [392, 255] on button "Apply" at bounding box center [388, 254] width 20 height 10
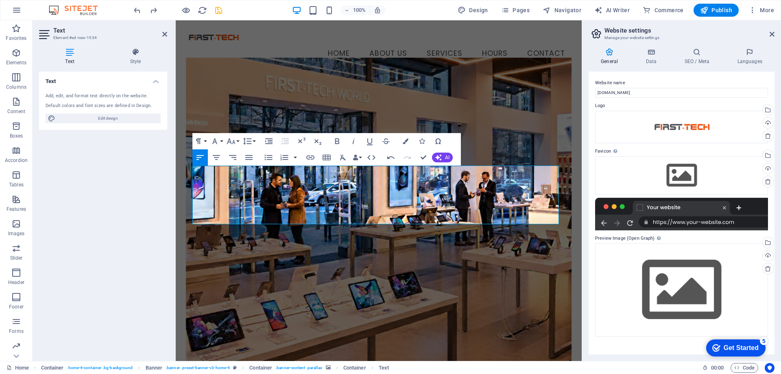
click at [470, 250] on div "Drag here to replace the existing content. Press “Ctrl” if you want to create a…" at bounding box center [379, 190] width 406 height 341
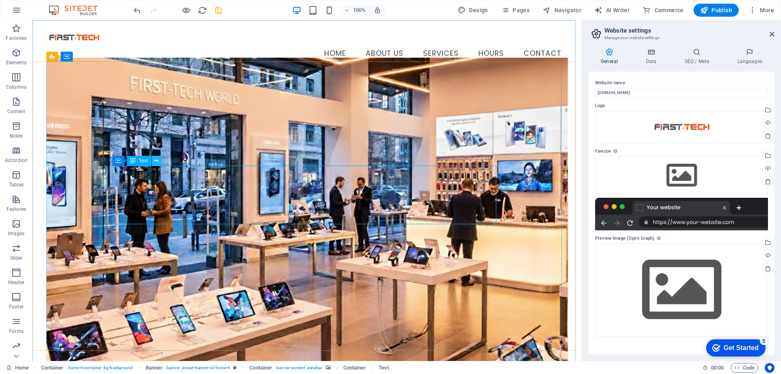
click at [153, 161] on button at bounding box center [157, 161] width 10 height 10
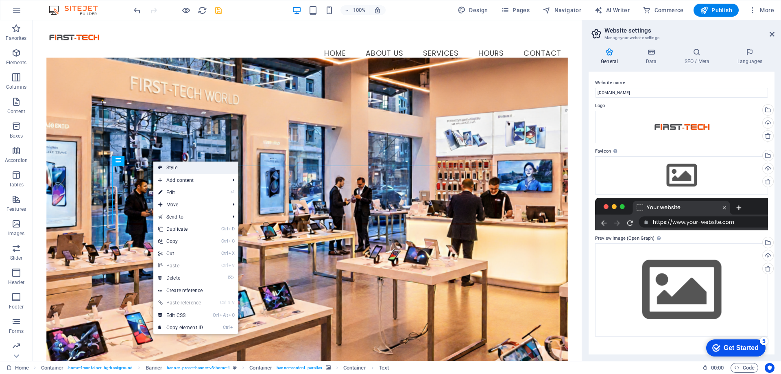
click at [218, 169] on link "Style" at bounding box center [195, 168] width 85 height 12
select select "preset-banner-v3-home-4"
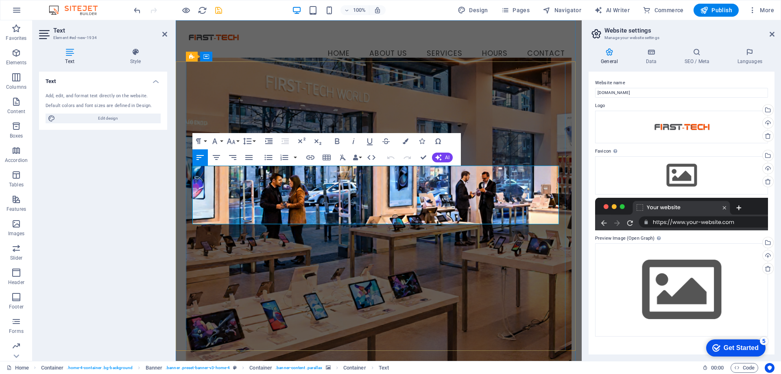
click at [515, 149] on figure at bounding box center [379, 212] width 386 height 310
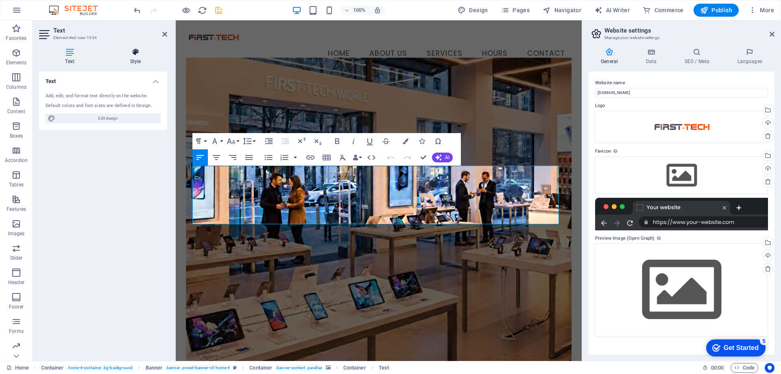
click at [140, 62] on h4 "Style" at bounding box center [135, 56] width 63 height 17
